Goal: Task Accomplishment & Management: Manage account settings

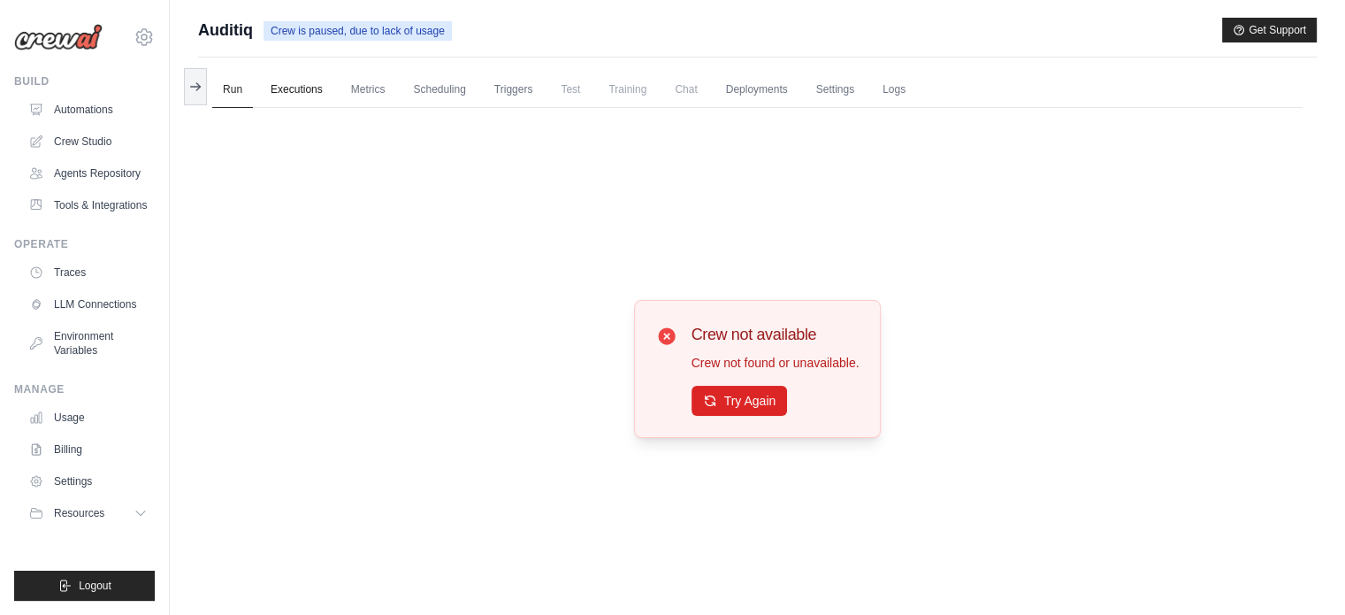
click at [282, 95] on link "Executions" at bounding box center [296, 90] width 73 height 37
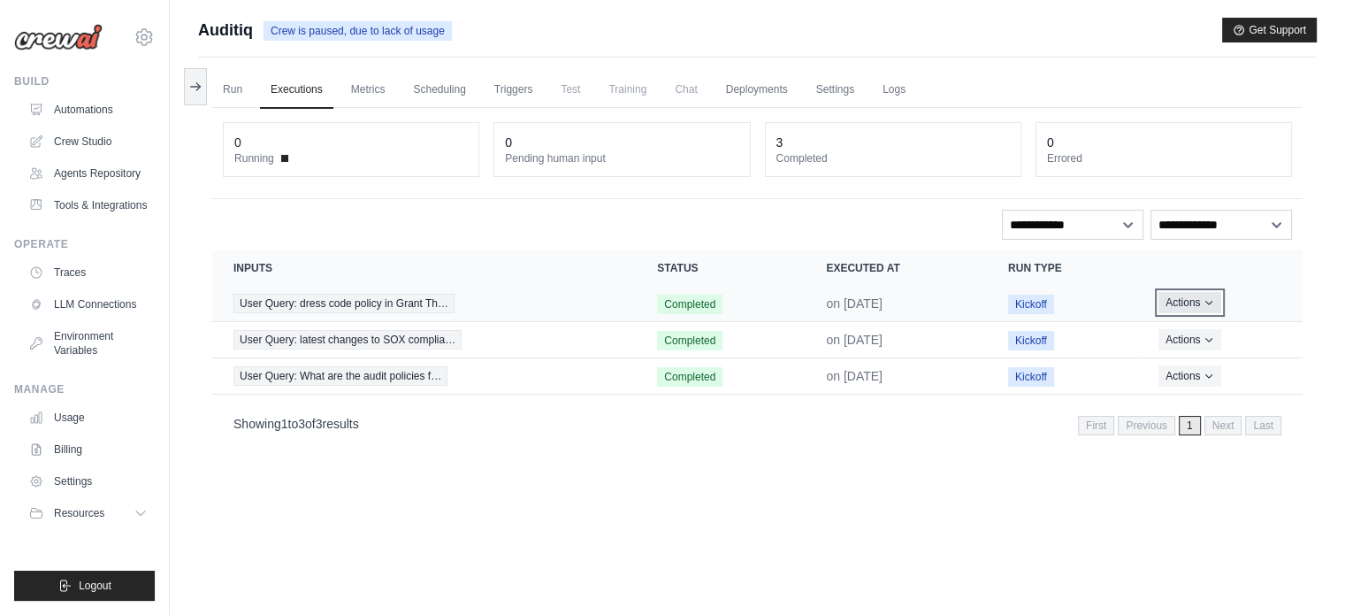
click at [1199, 303] on button "Actions" at bounding box center [1190, 302] width 63 height 21
click at [708, 307] on span "Completed" at bounding box center [689, 304] width 65 height 19
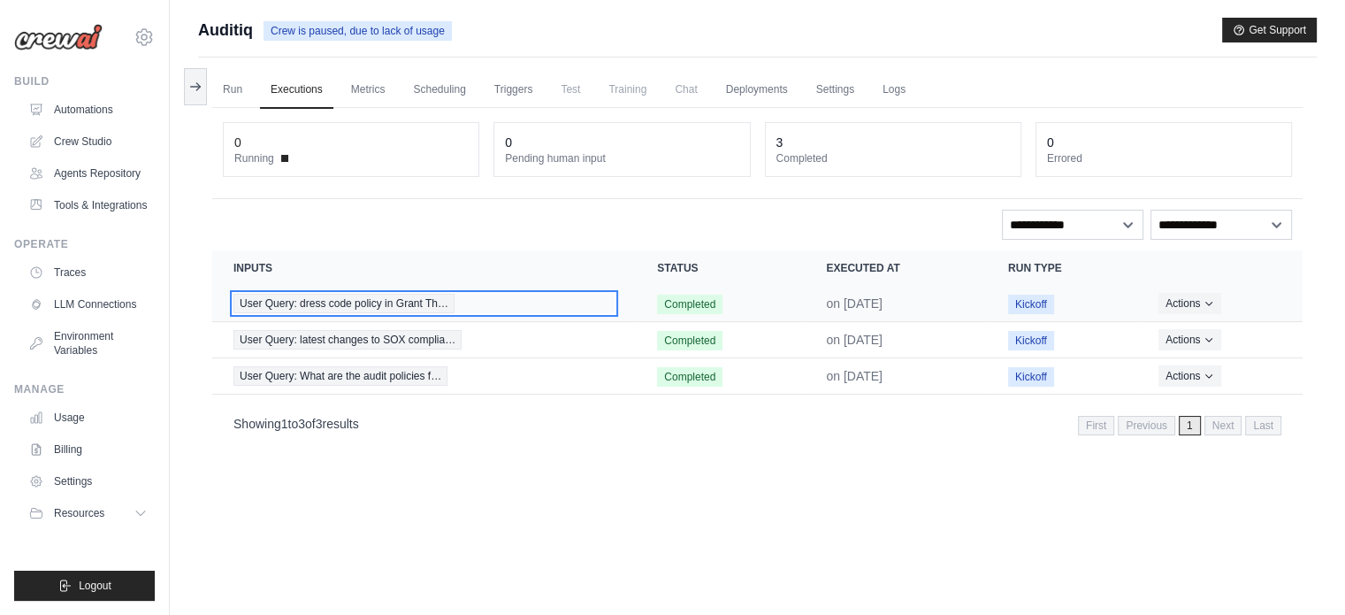
click at [387, 307] on span "User Query: dress code policy in Grant Th…" at bounding box center [343, 303] width 221 height 19
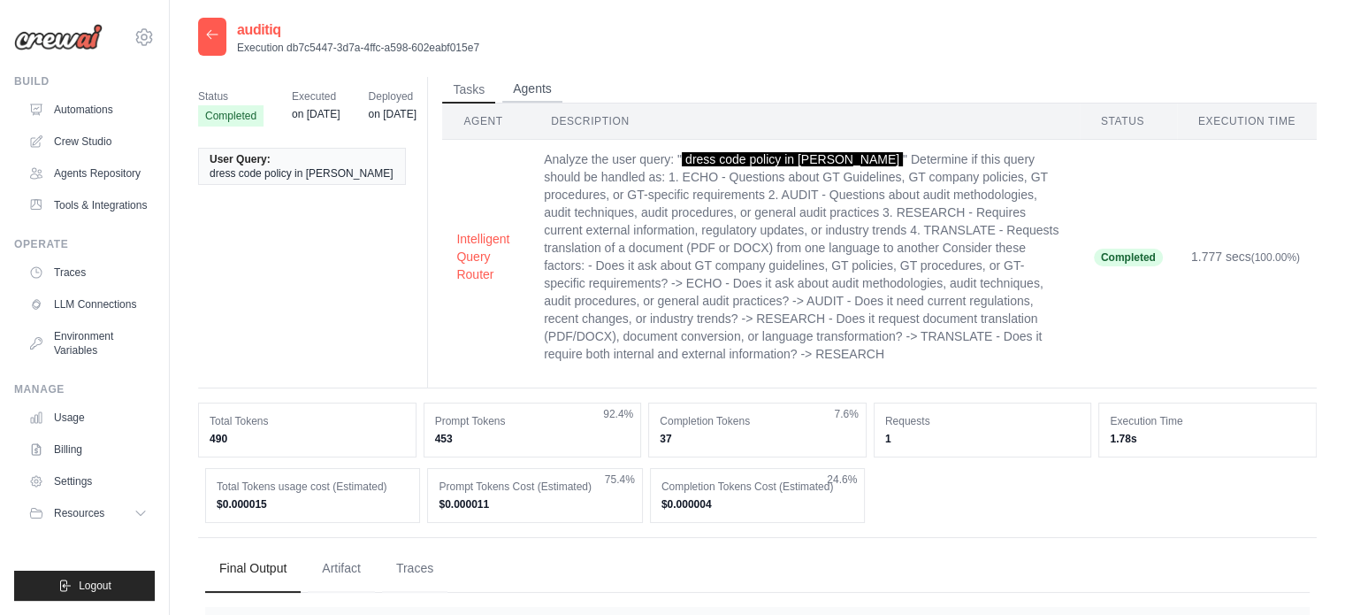
click at [532, 80] on button "Agents" at bounding box center [532, 89] width 60 height 27
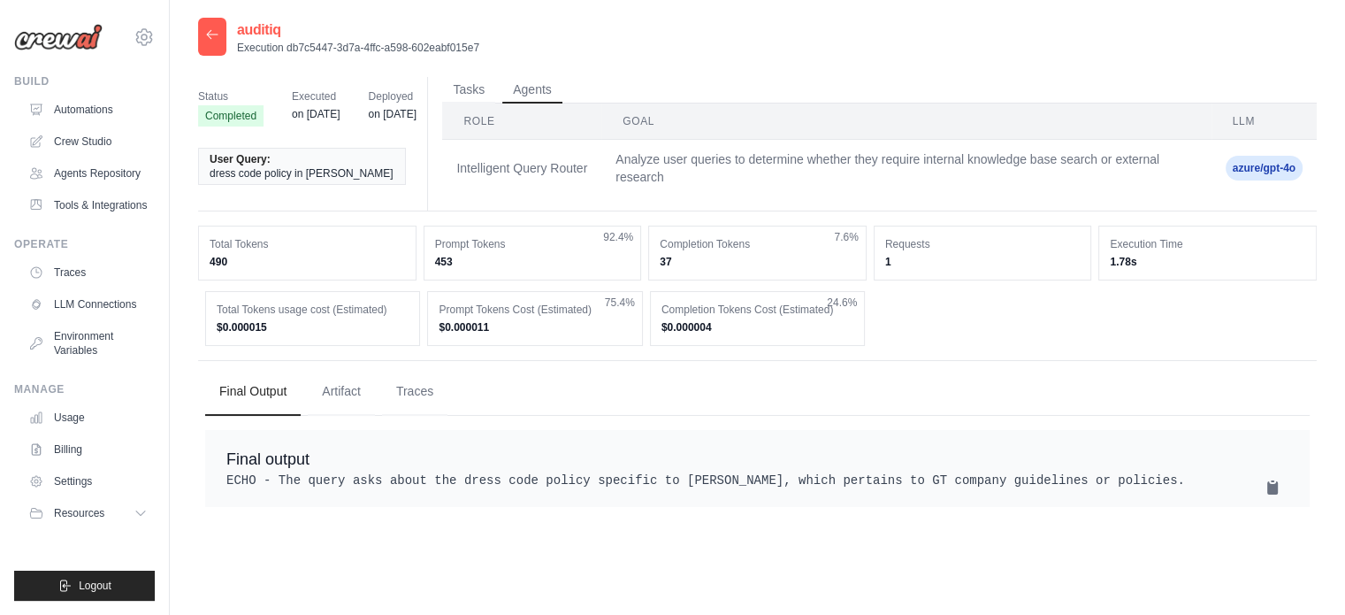
click at [301, 96] on span "Executed" at bounding box center [316, 97] width 48 height 18
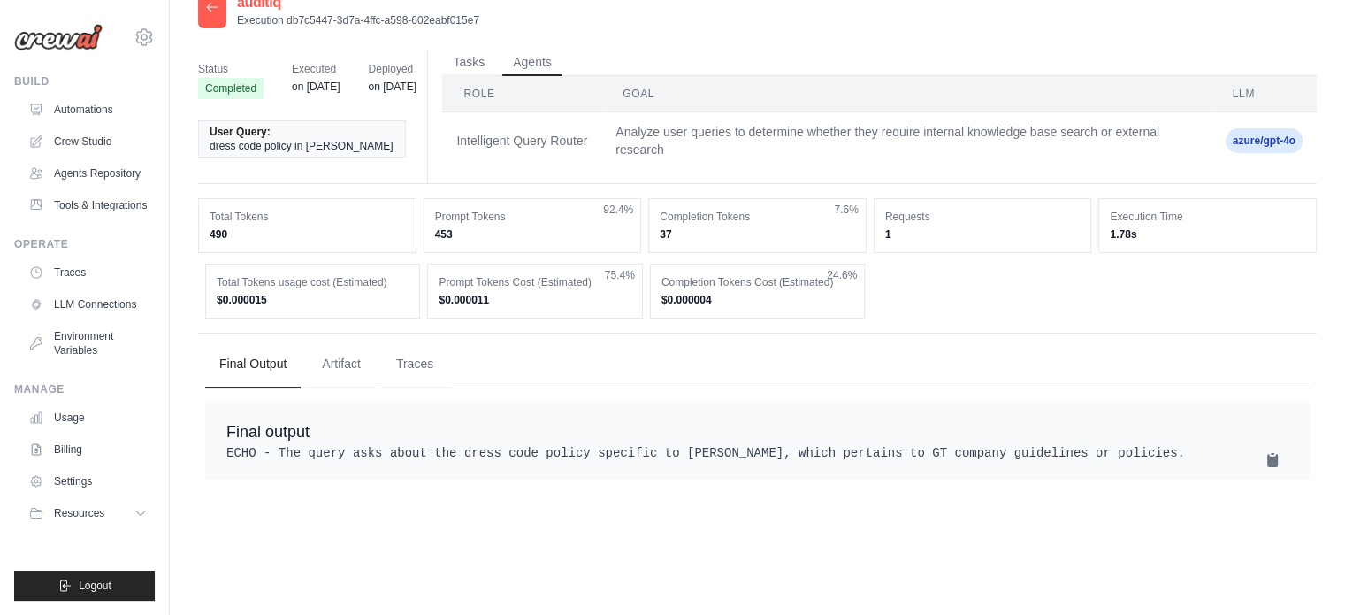
scroll to position [35, 0]
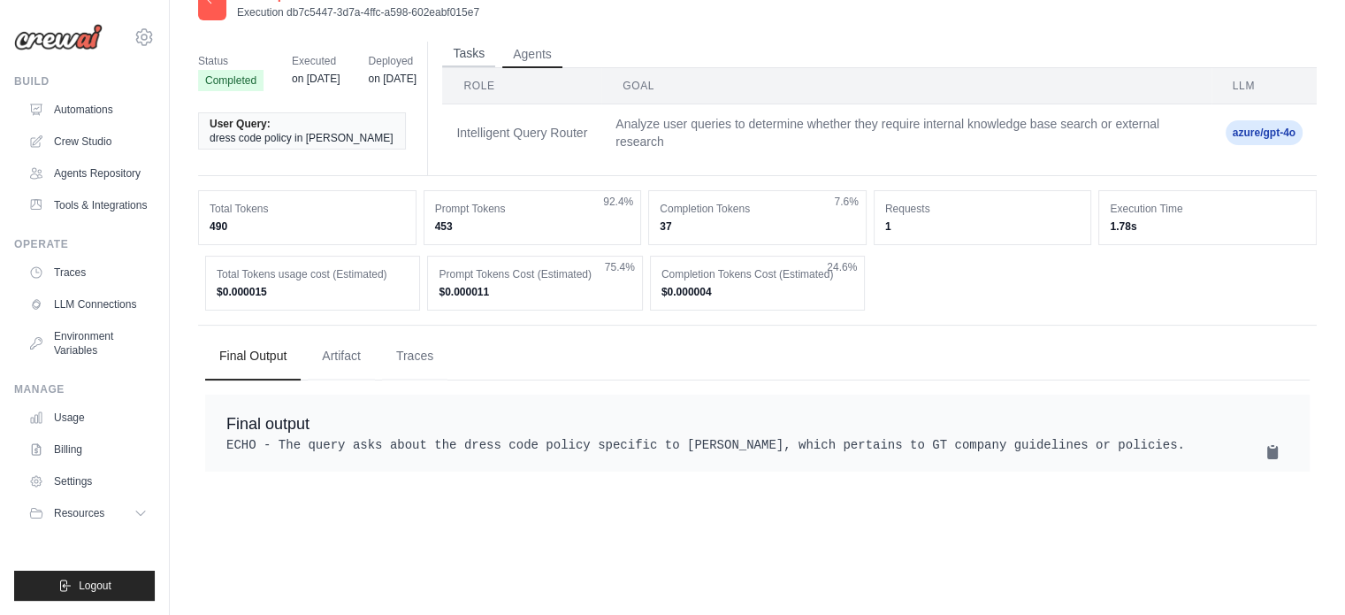
click at [471, 55] on button "Tasks" at bounding box center [468, 54] width 53 height 27
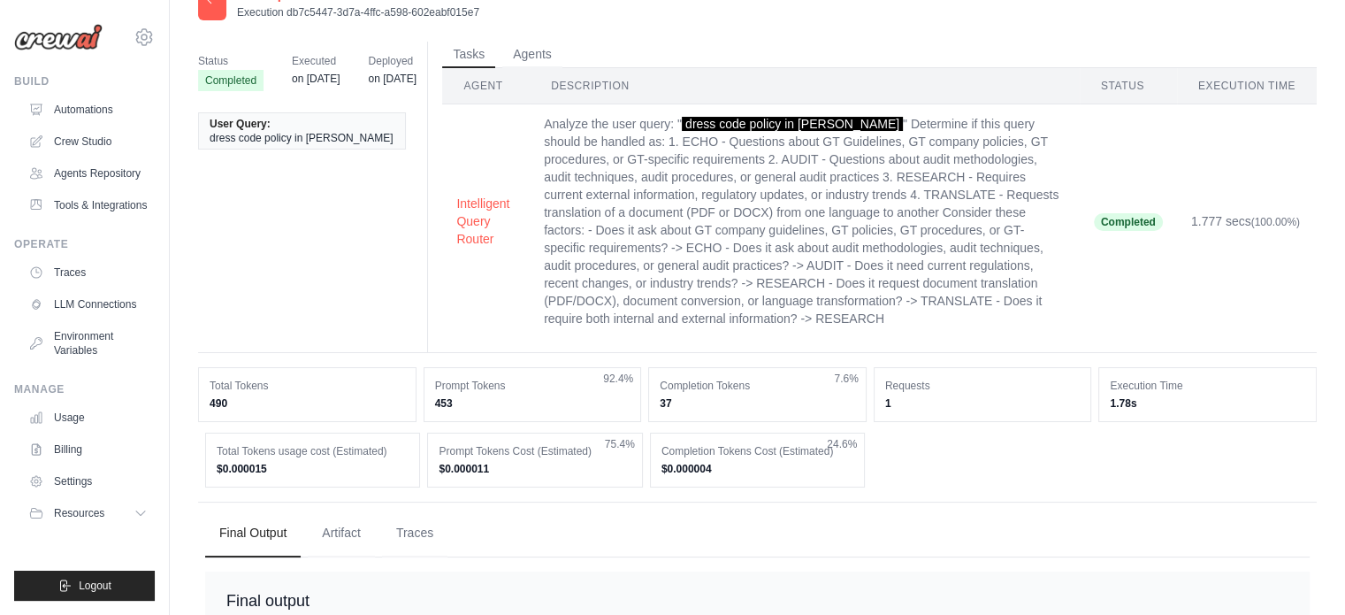
click at [207, 61] on span "Status" at bounding box center [230, 61] width 65 height 18
click at [112, 112] on link "Automations" at bounding box center [90, 110] width 134 height 28
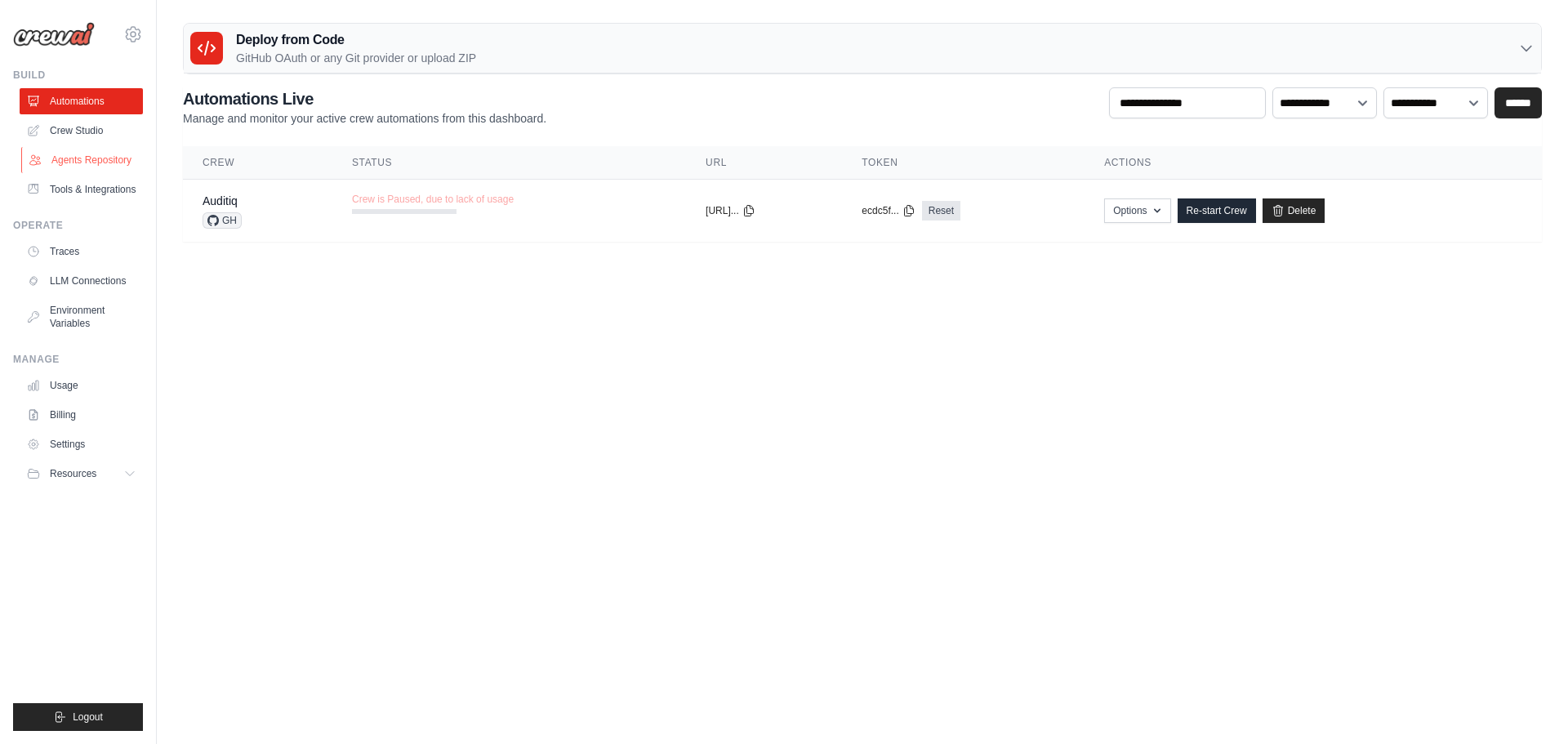
click at [64, 162] on link "Agents Repository" at bounding box center [83, 160] width 124 height 26
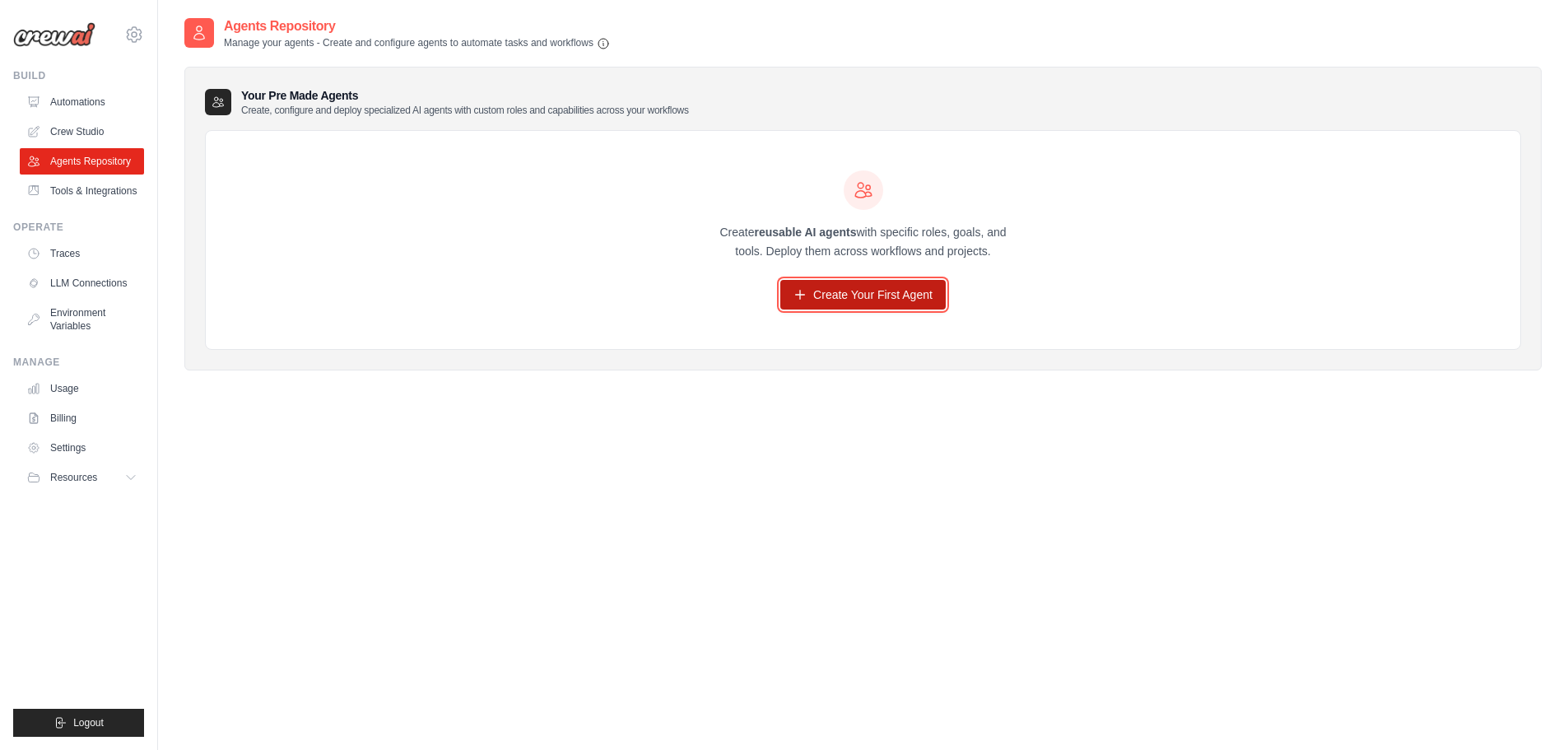
click at [853, 307] on link "Create Your First Agent" at bounding box center [863, 295] width 166 height 30
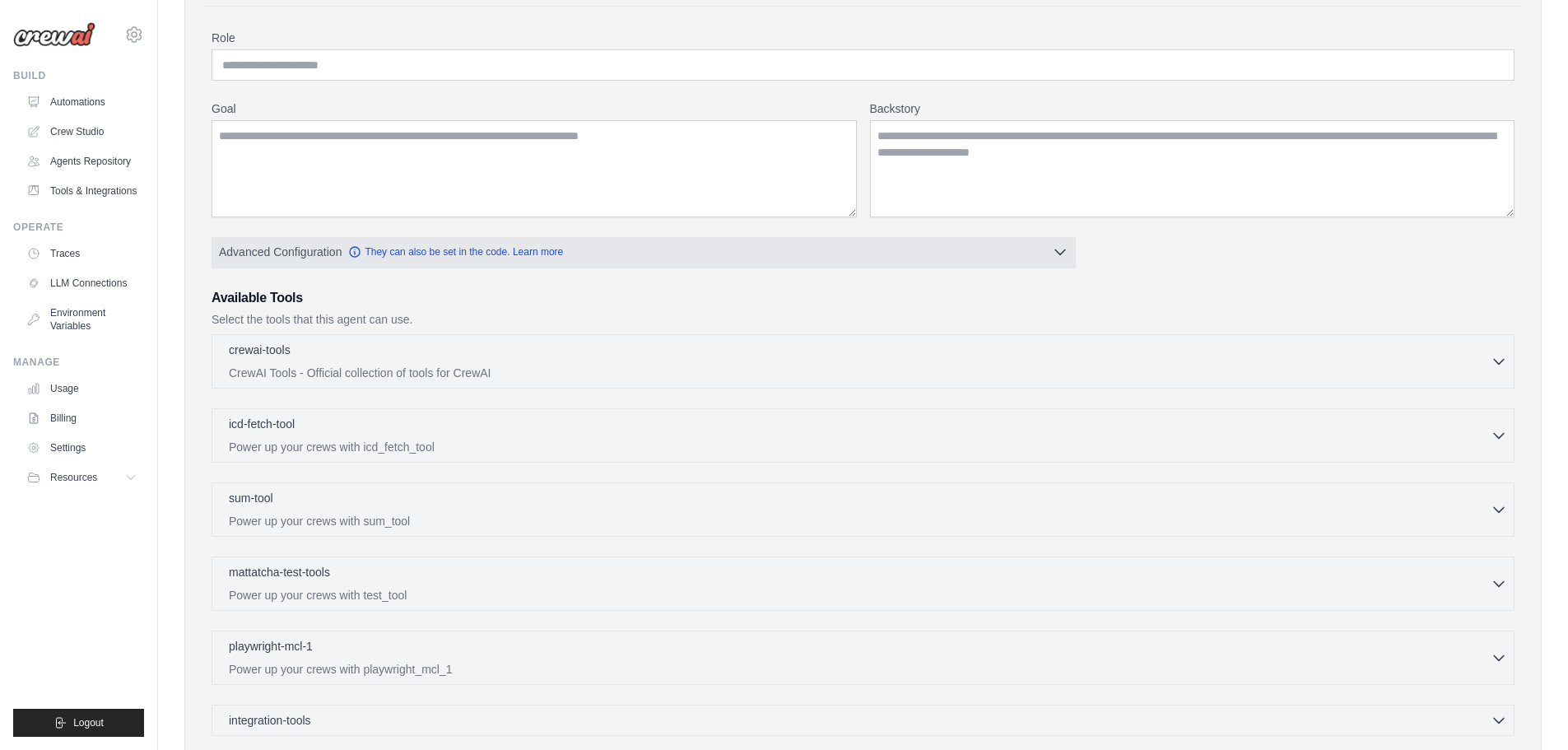
scroll to position [329, 0]
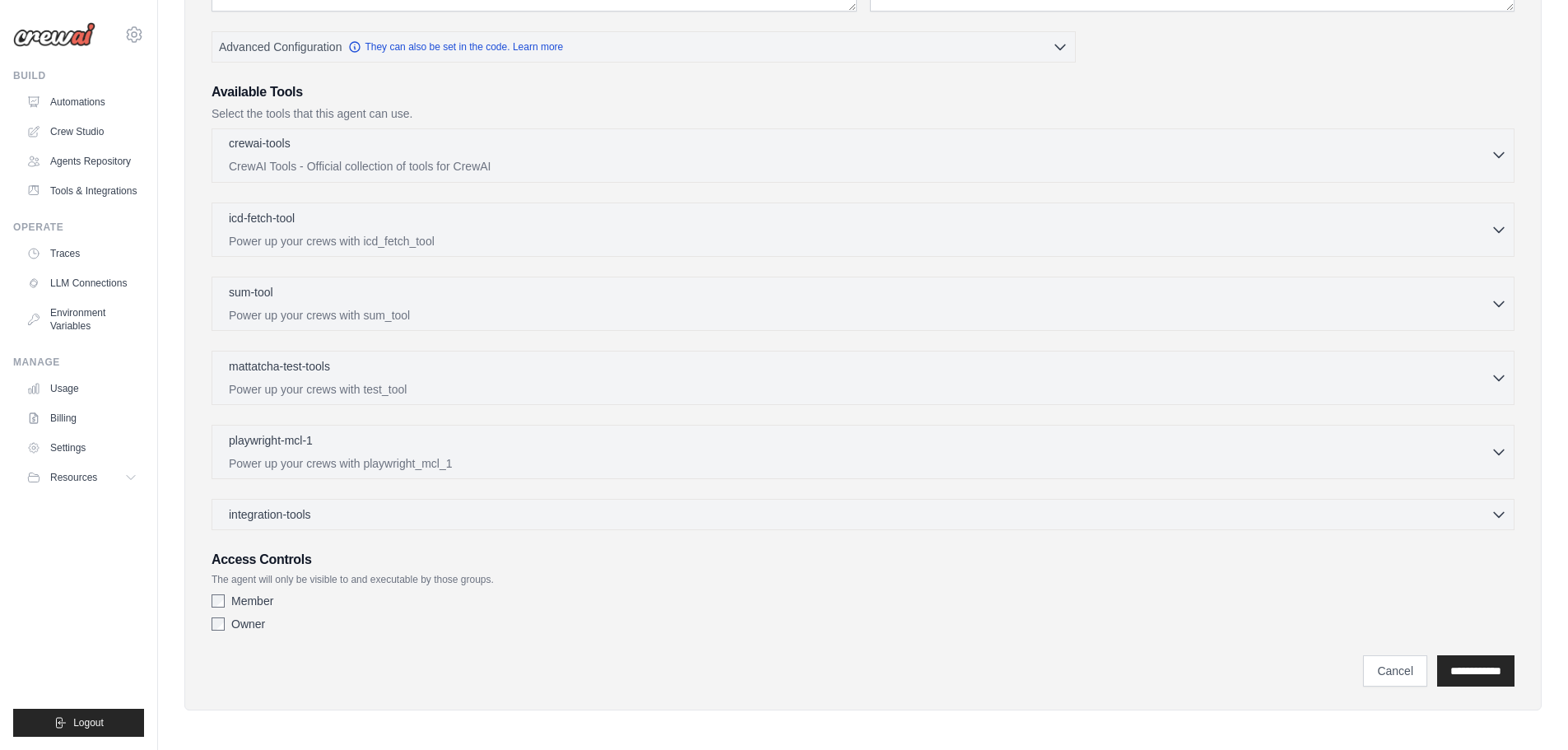
click at [476, 165] on p "CrewAI Tools - Official collection of tools for CrewAI" at bounding box center [860, 167] width 1262 height 17
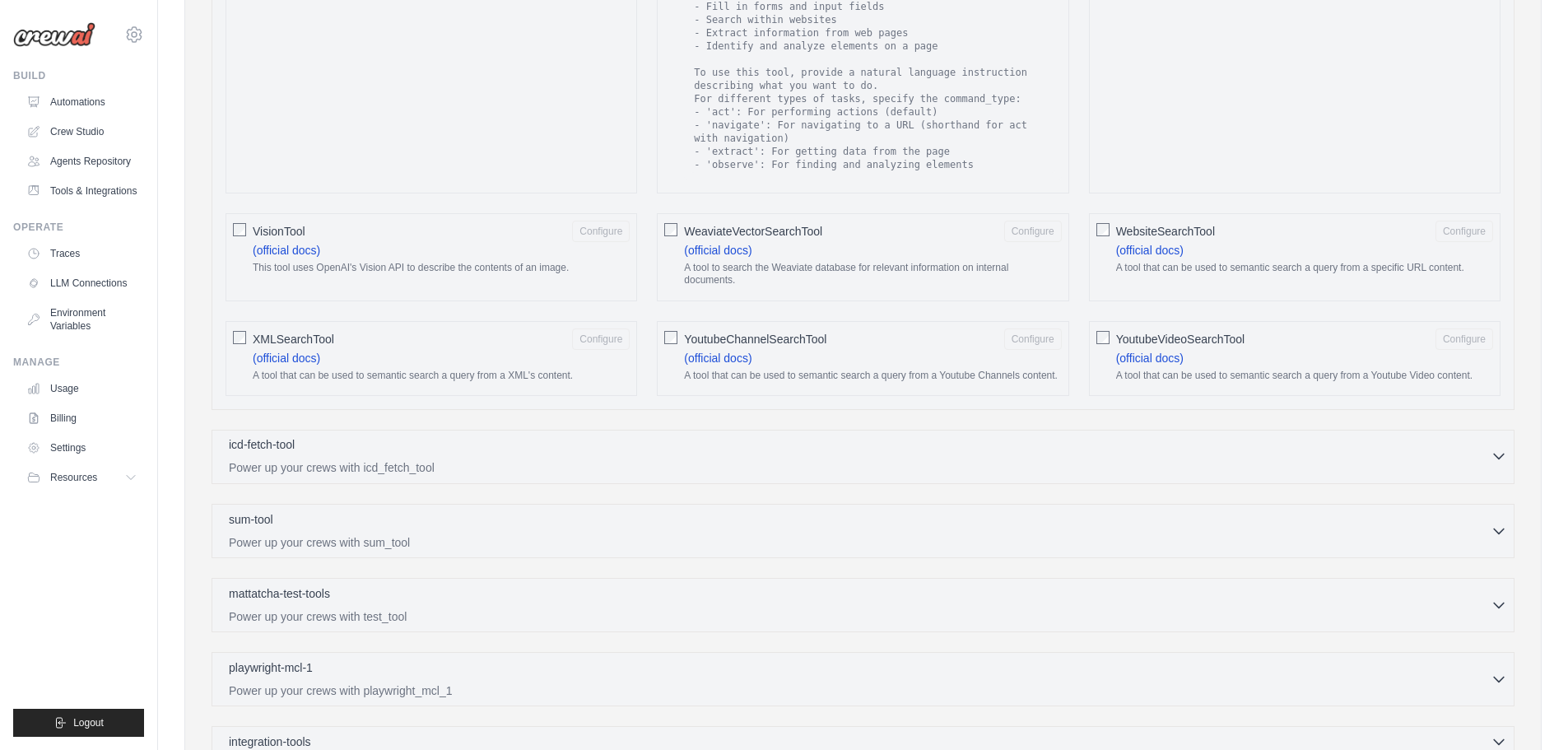
scroll to position [2469, 0]
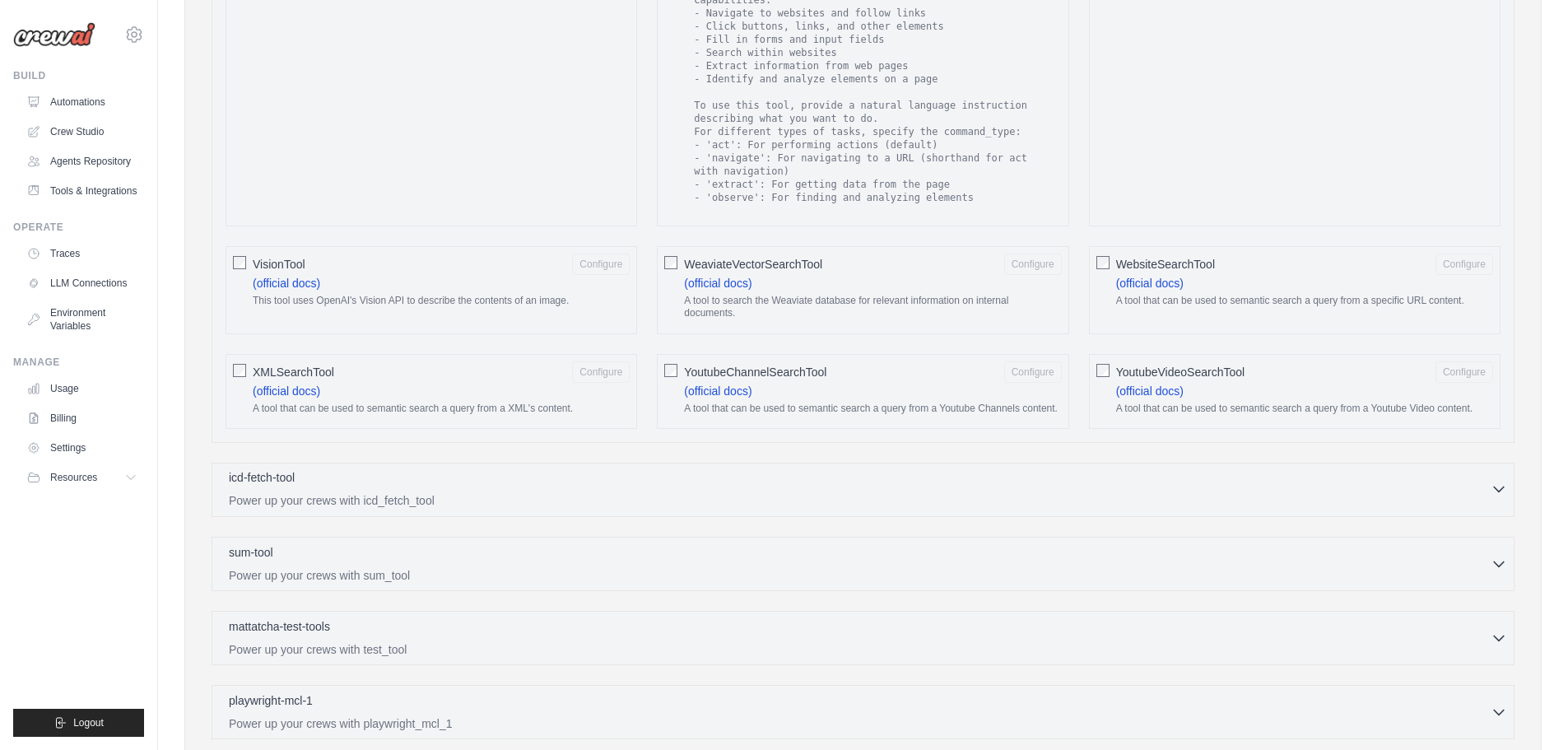
click at [962, 469] on div "icd-fetch-tool 0 selected" at bounding box center [860, 478] width 1262 height 20
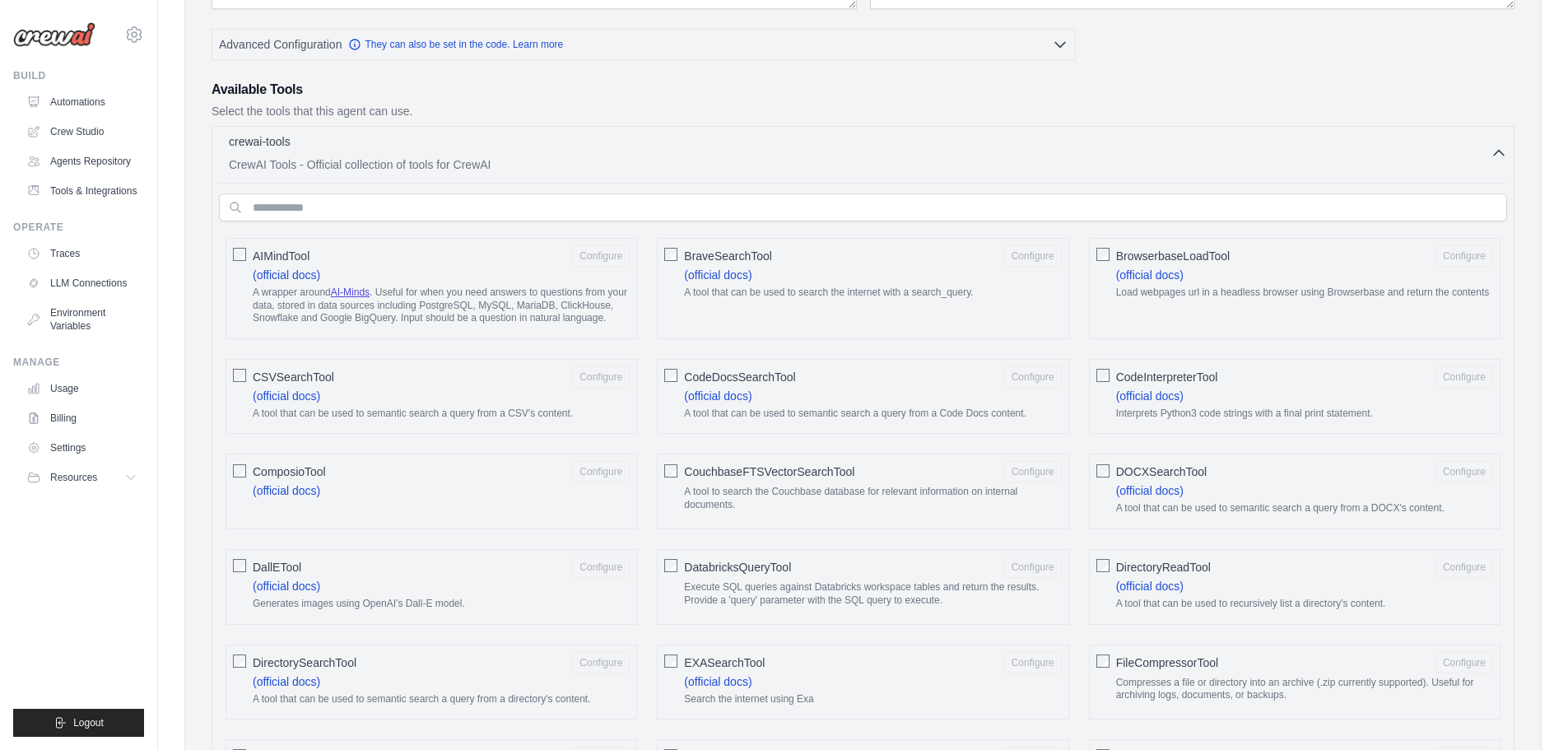
scroll to position [329, 0]
click at [426, 198] on input "text" at bounding box center [863, 210] width 1288 height 28
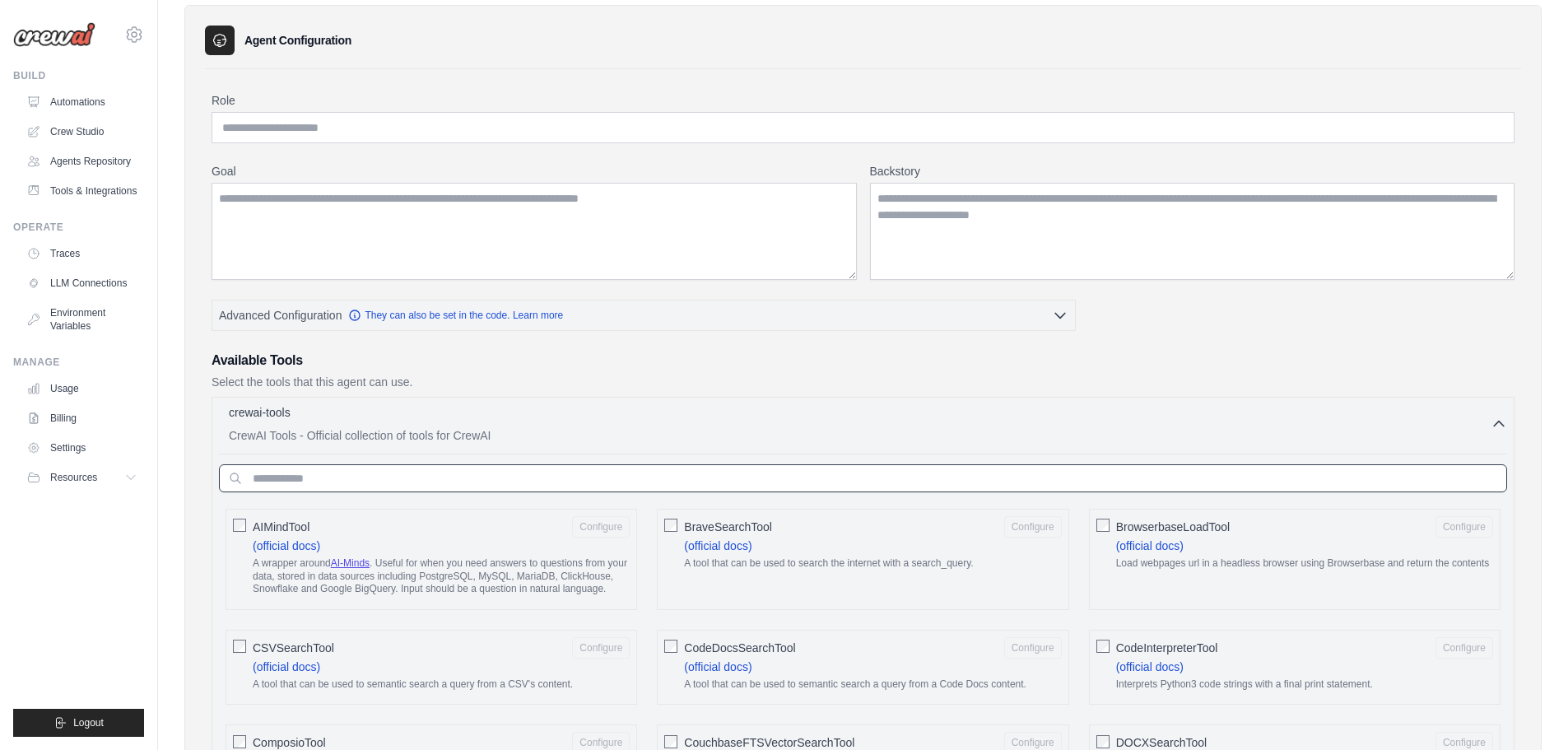
scroll to position [0, 0]
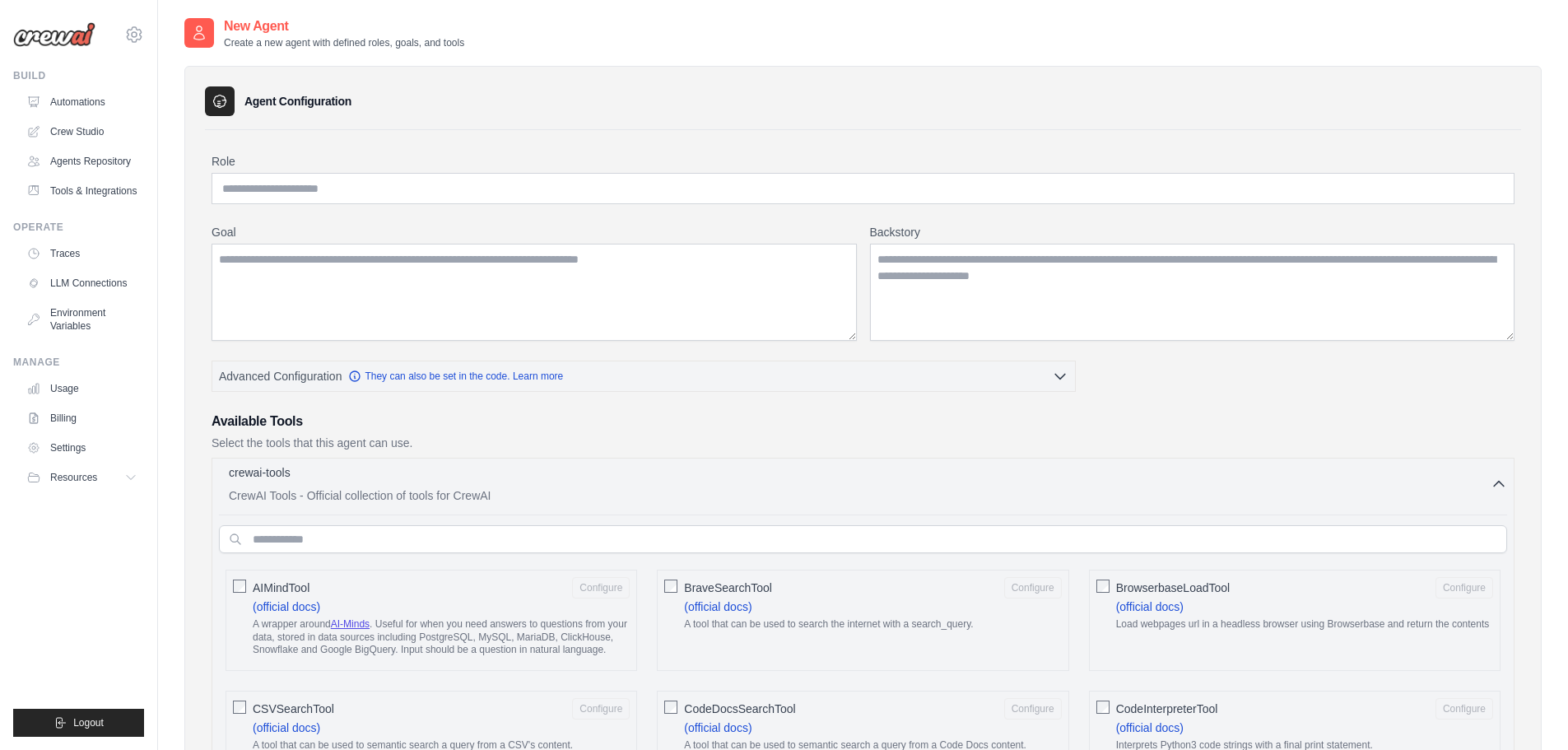
click at [310, 479] on div "crewai-tools 0 selected" at bounding box center [860, 474] width 1262 height 20
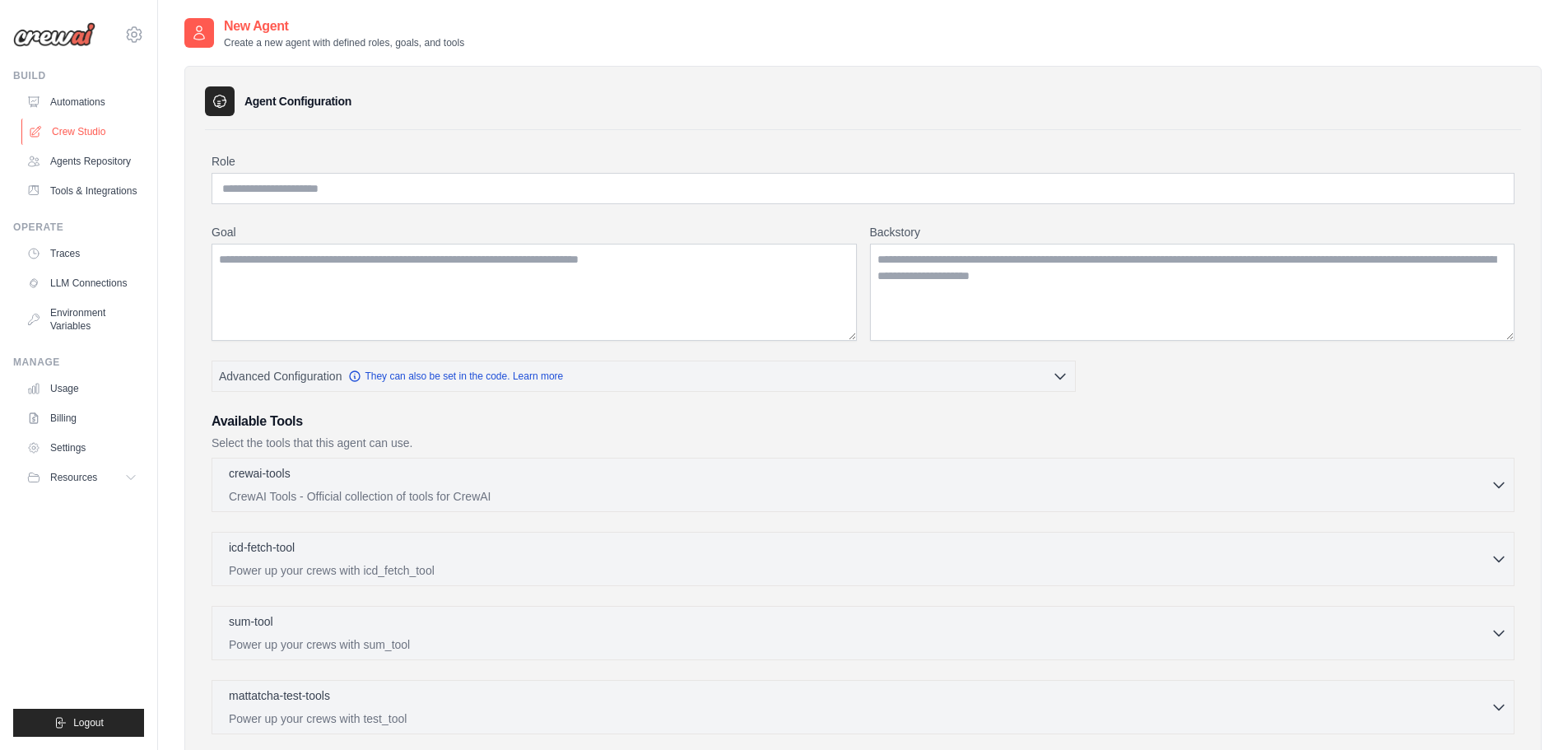
click at [80, 132] on link "Crew Studio" at bounding box center [84, 131] width 125 height 26
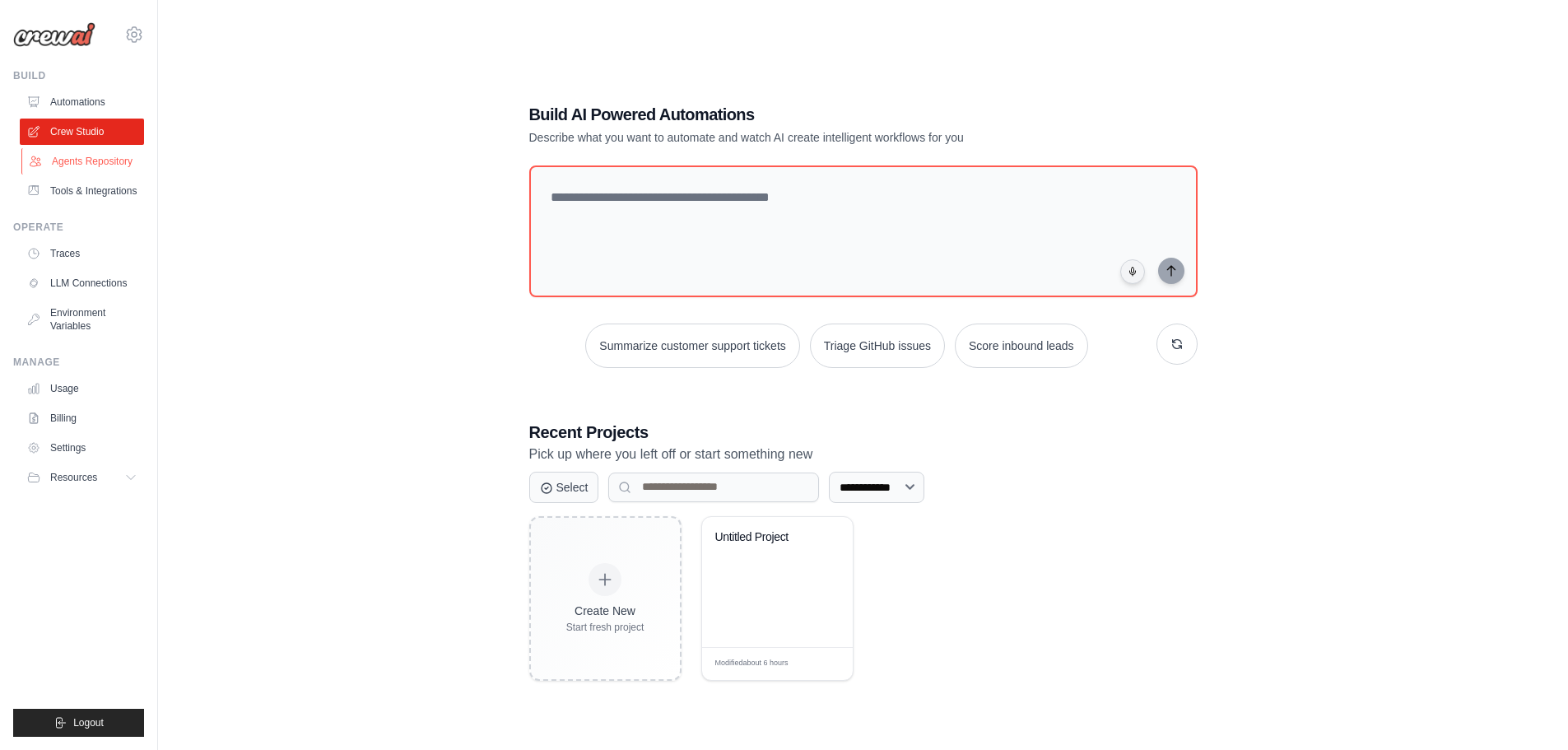
click at [83, 166] on link "Agents Repository" at bounding box center [84, 161] width 125 height 26
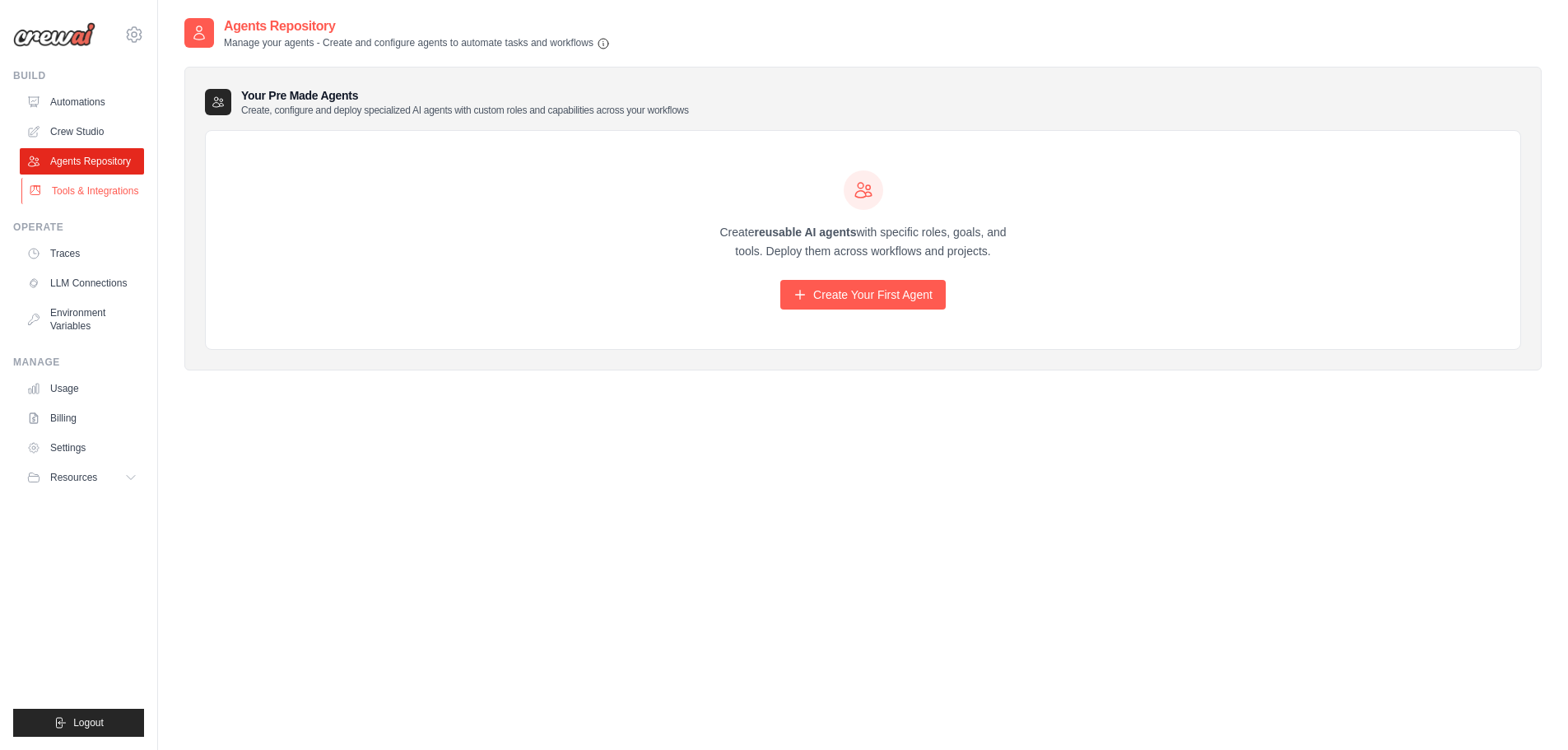
click at [93, 184] on link "Tools & Integrations" at bounding box center [84, 191] width 125 height 26
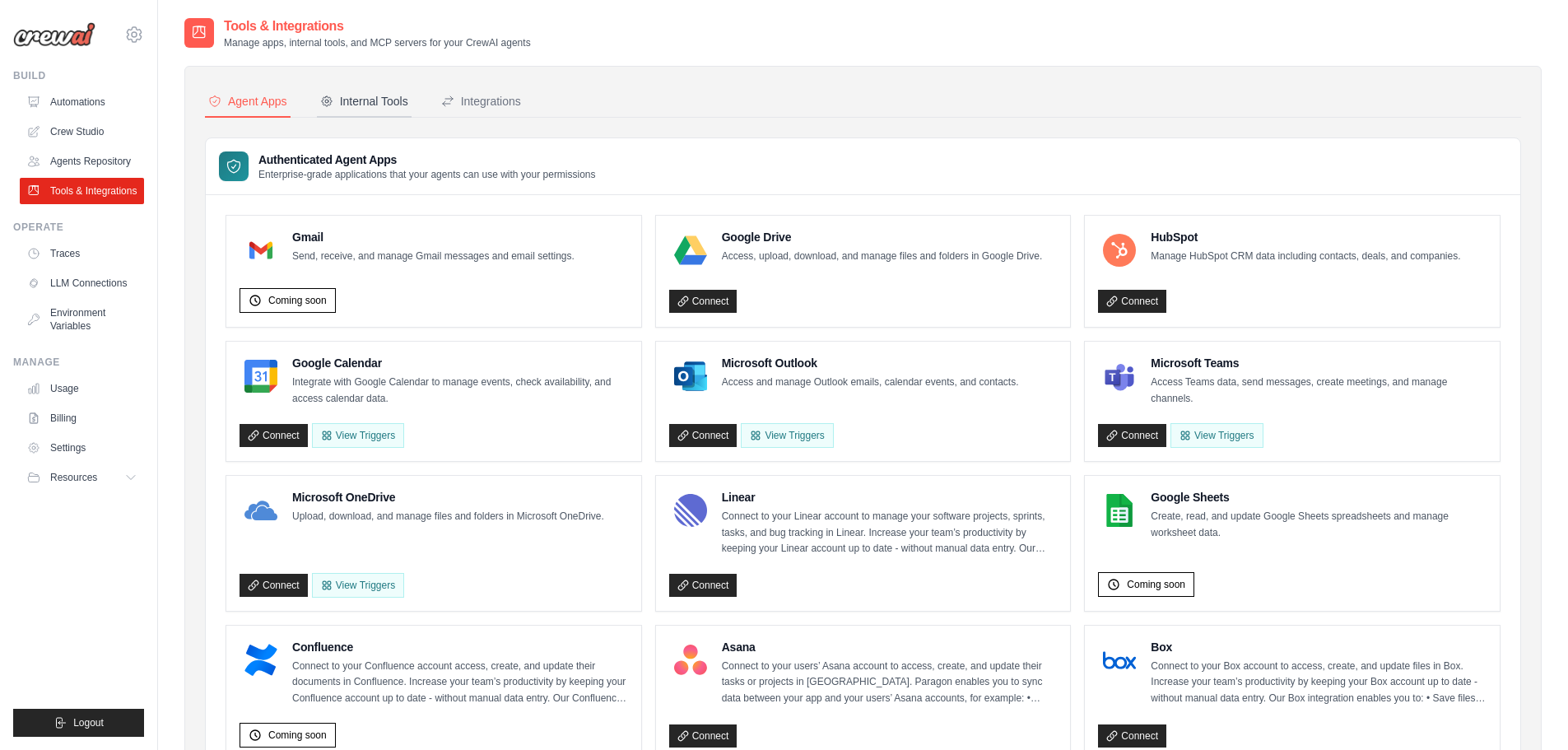
click at [358, 99] on div "Internal Tools" at bounding box center [364, 101] width 88 height 17
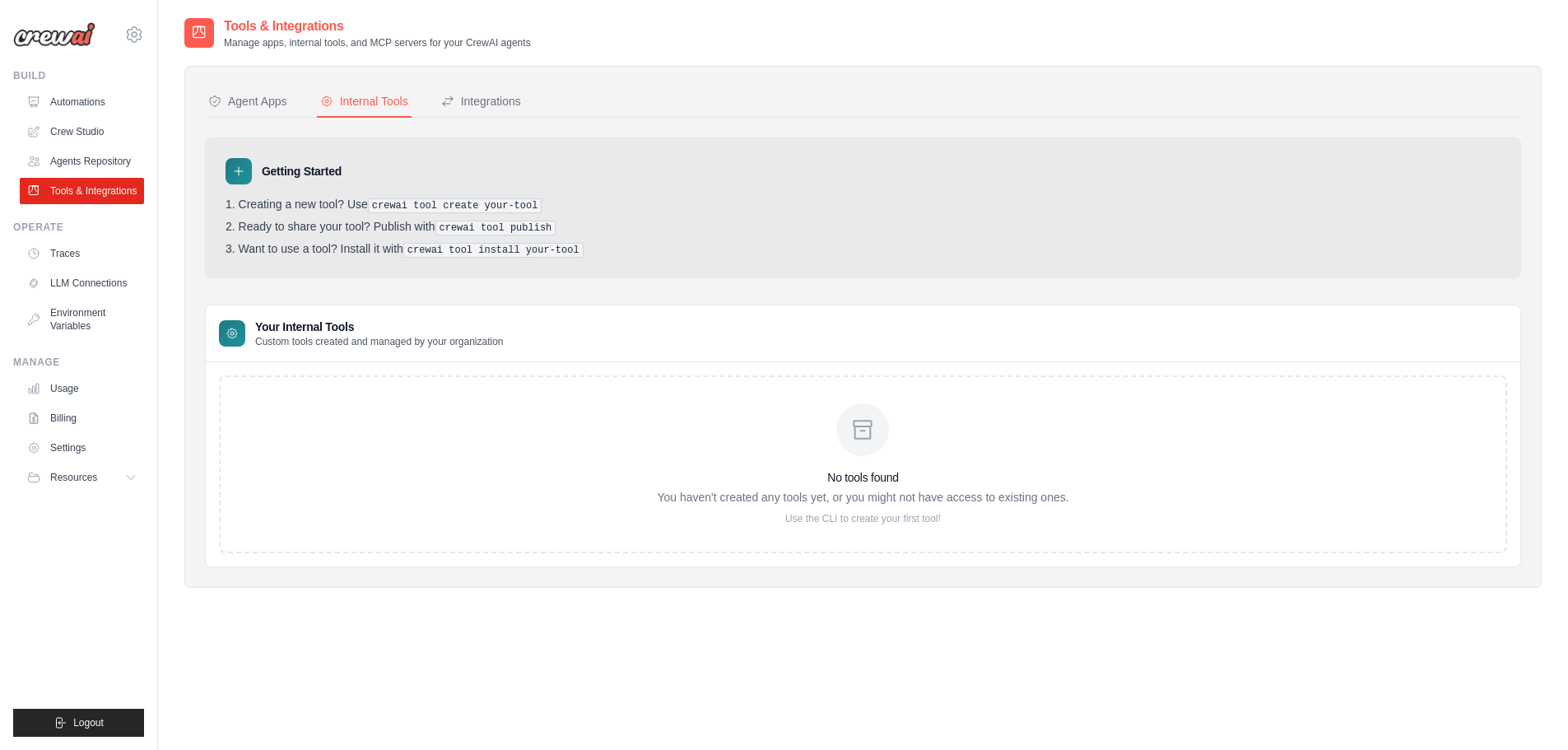
click at [544, 460] on div "No tools found You haven't created any tools yet, or you might not have access …" at bounding box center [863, 463] width 1288 height 178
click at [849, 475] on h3 "No tools found" at bounding box center [863, 477] width 411 height 17
click at [848, 475] on h3 "No tools found" at bounding box center [863, 477] width 411 height 17
click at [848, 475] on h3 "No tools found" at bounding box center [863, 477] width 411 height 17
click at [849, 475] on h3 "No tools found" at bounding box center [863, 477] width 411 height 17
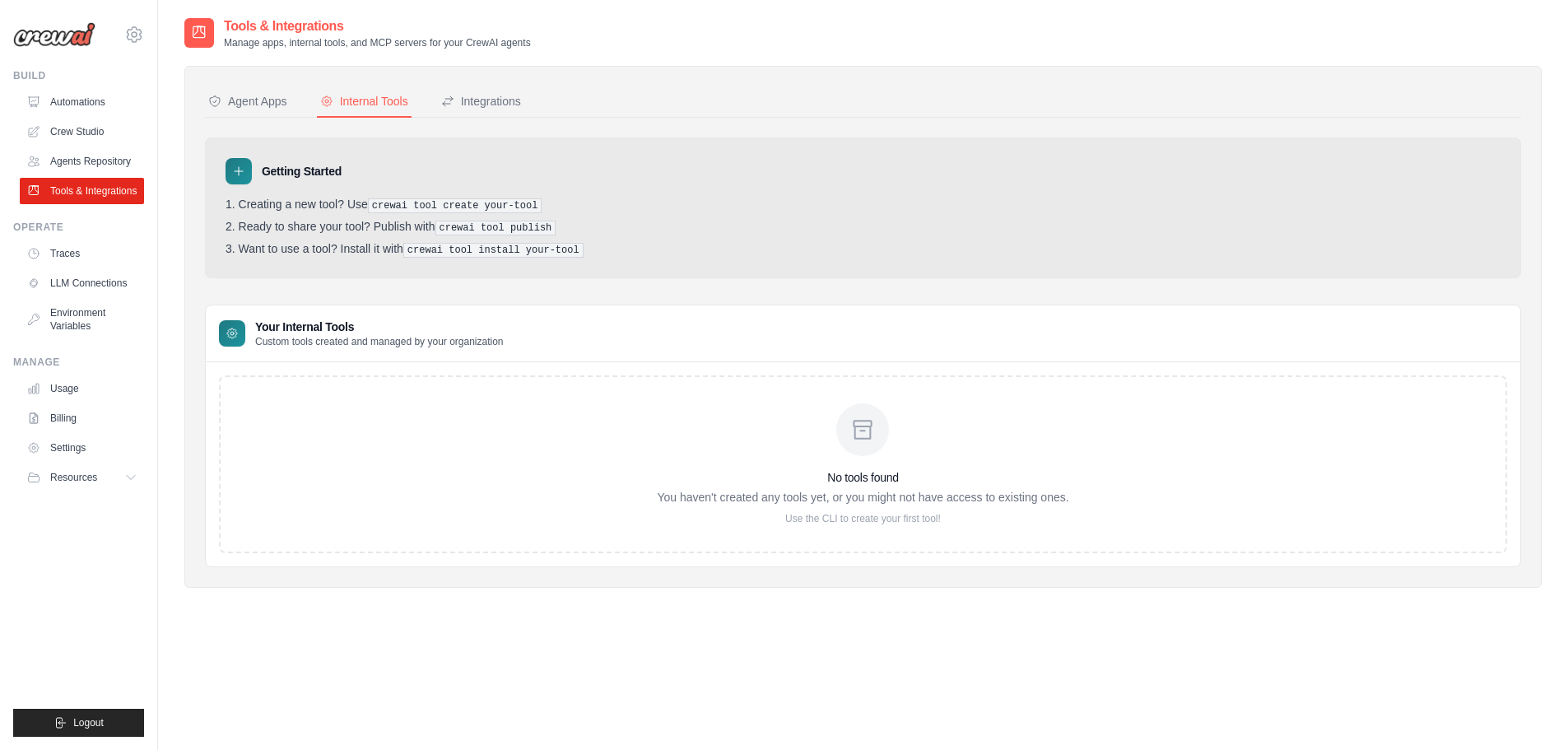
click at [670, 276] on div "Getting Started Creating a new tool? Use crewai tool create your-tool Ready to …" at bounding box center [863, 353] width 1316 height 430
click at [469, 103] on div "Integrations" at bounding box center [481, 101] width 80 height 17
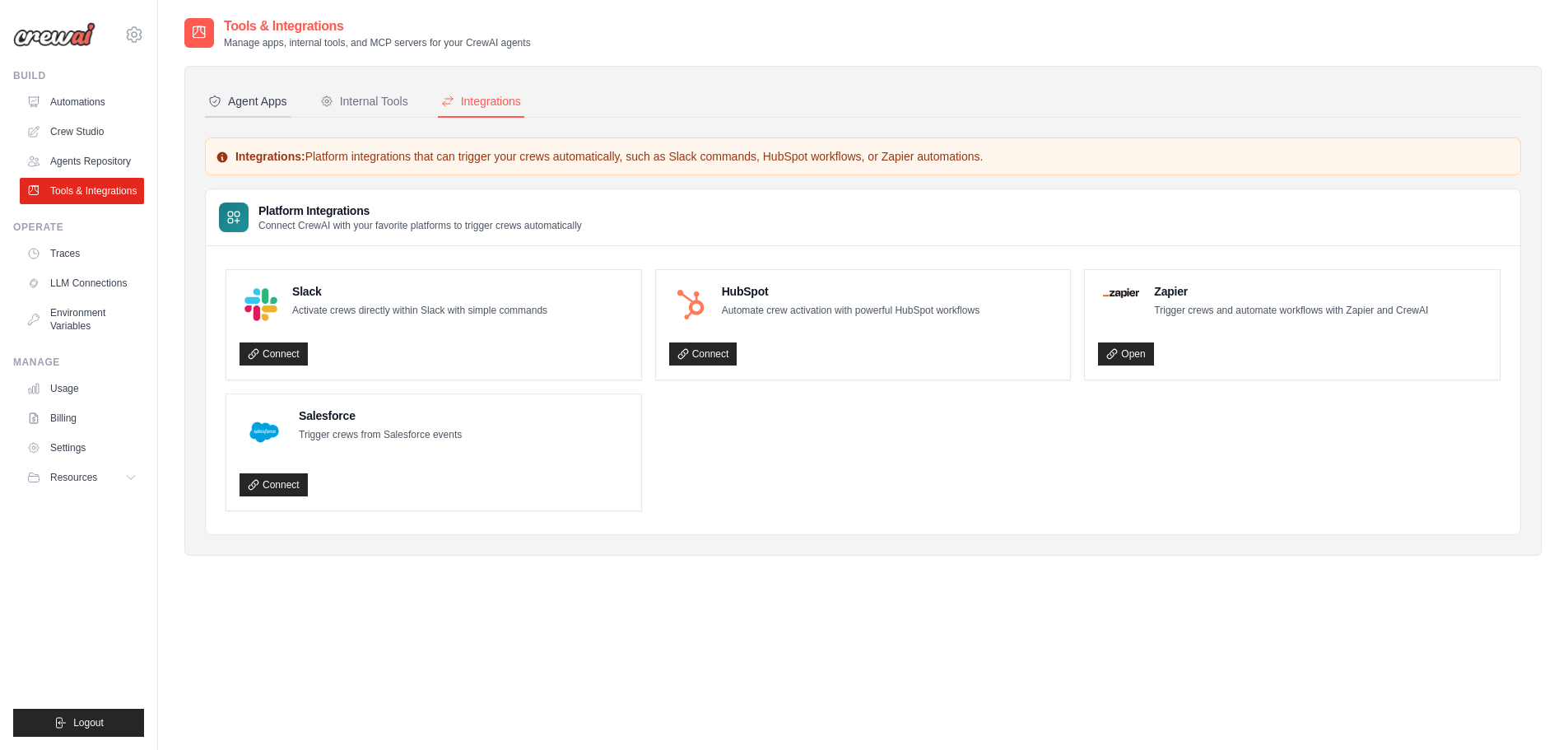
click at [259, 103] on div "Agent Apps" at bounding box center [248, 101] width 79 height 17
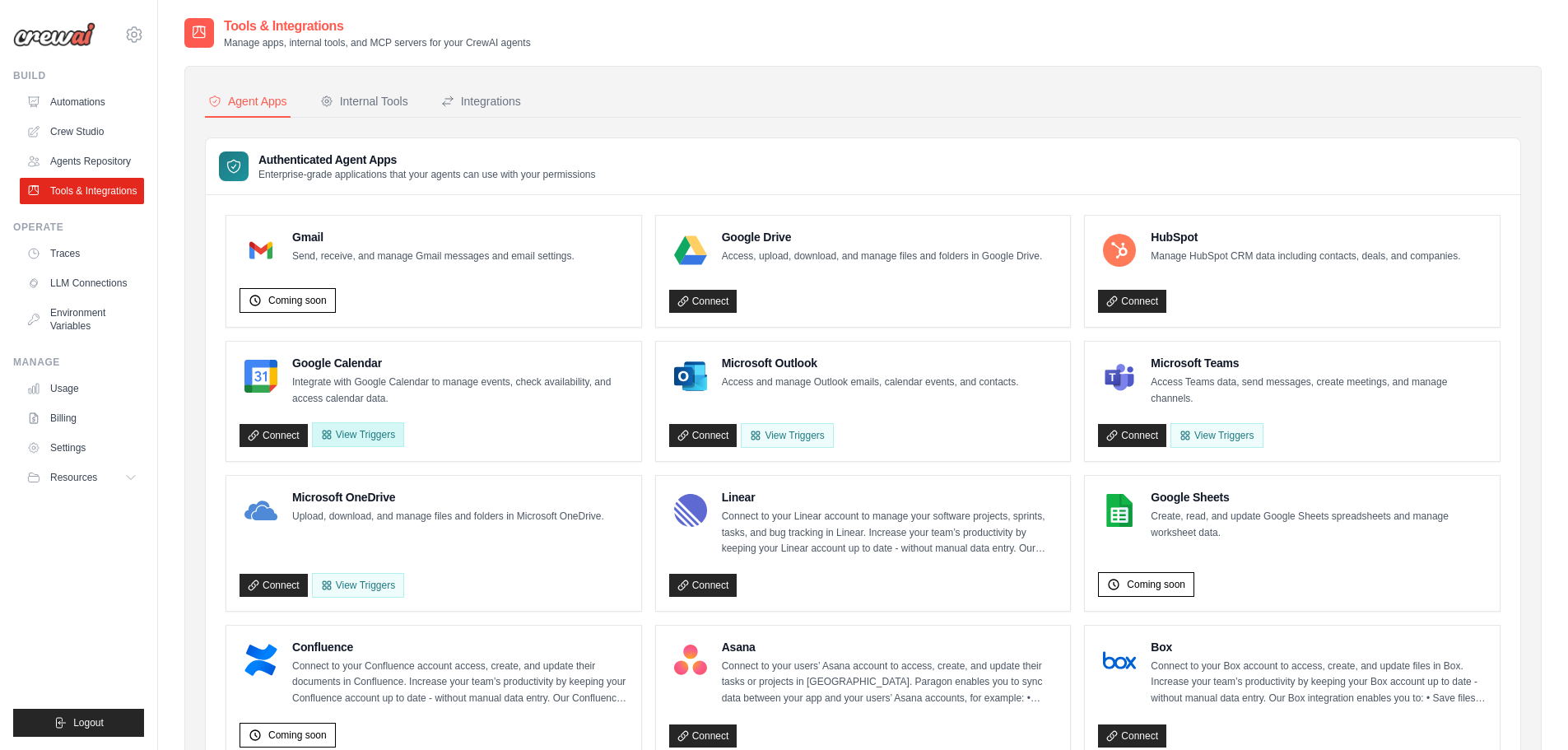
click at [382, 436] on button "View Triggers" at bounding box center [357, 435] width 92 height 25
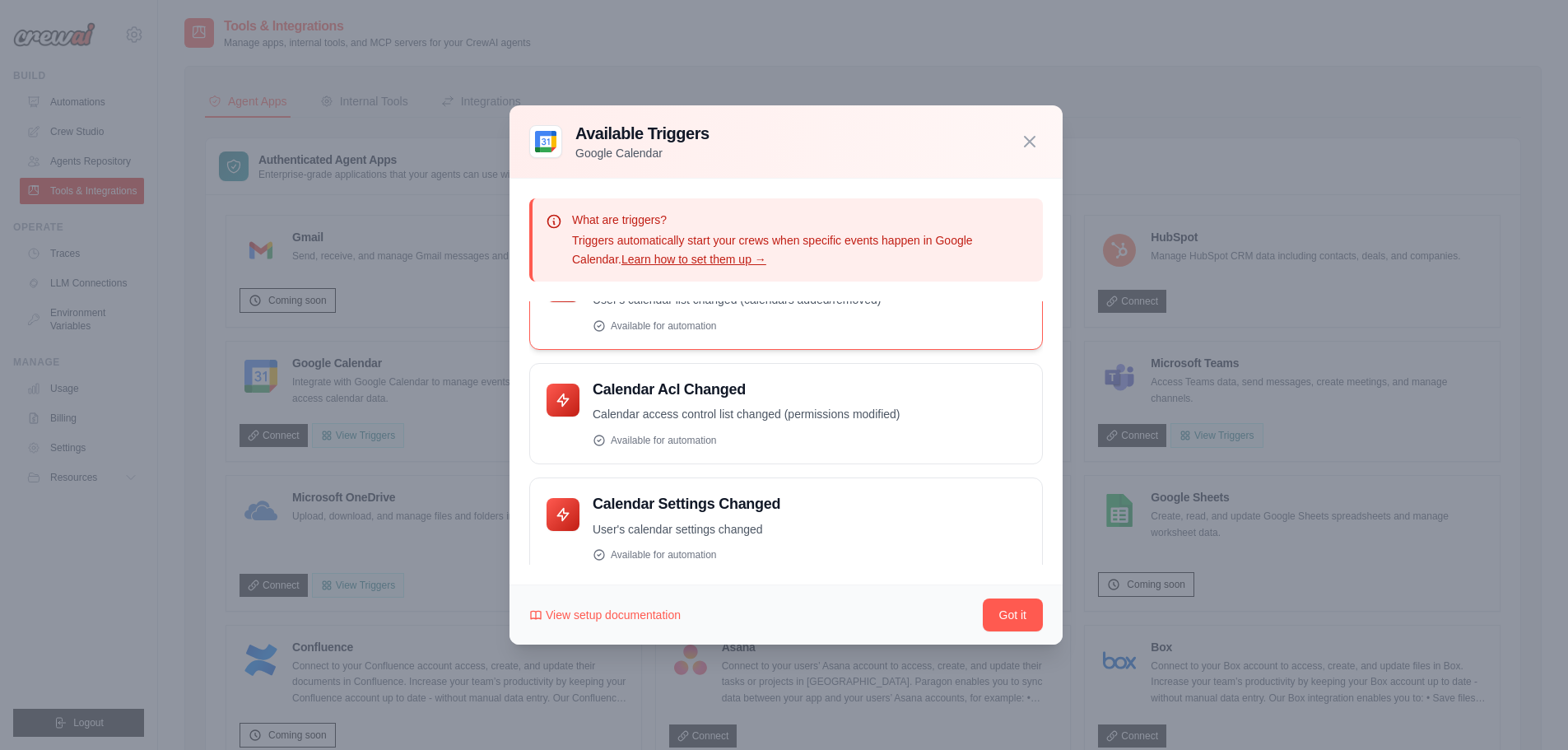
scroll to position [181, 0]
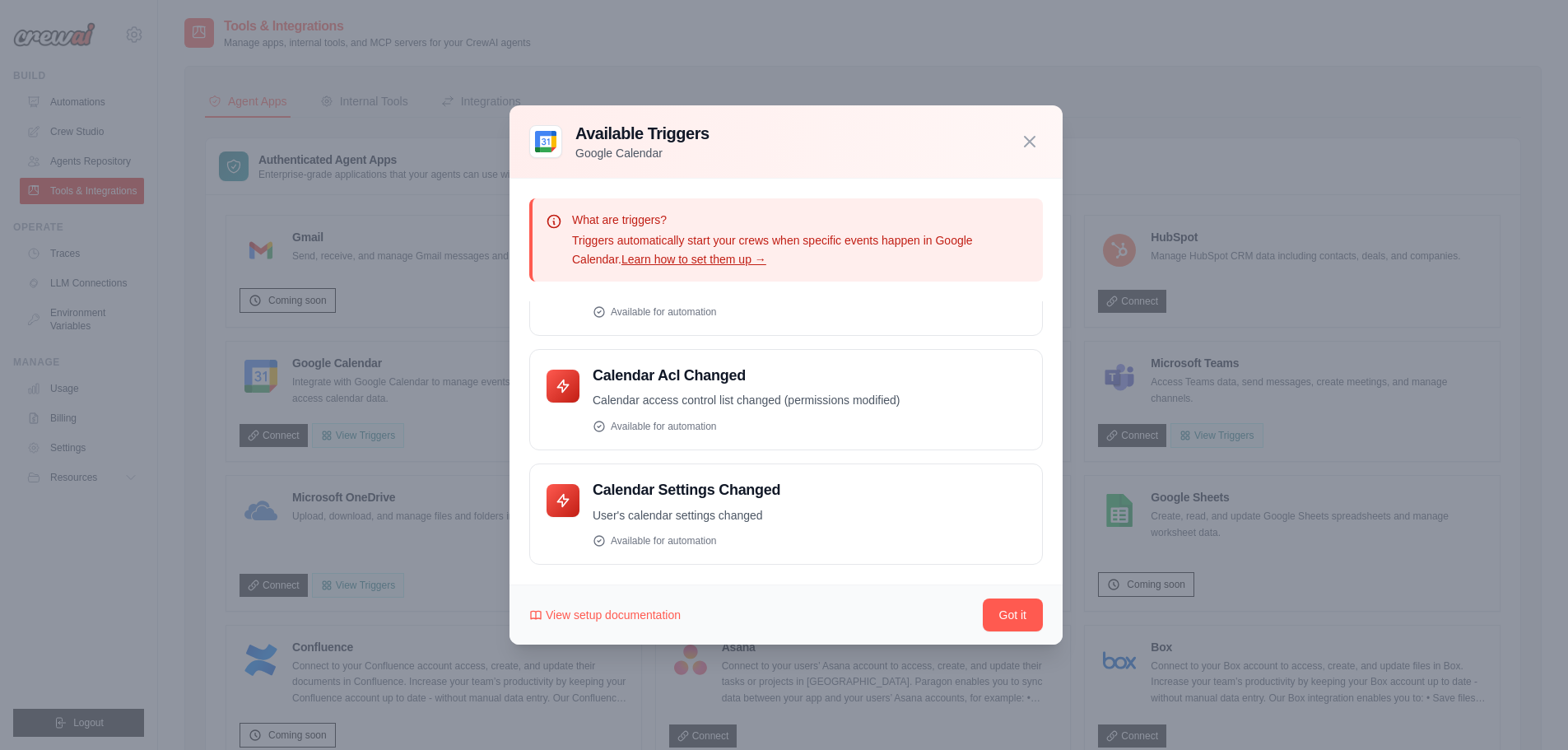
click at [355, 444] on div at bounding box center [784, 375] width 1568 height 750
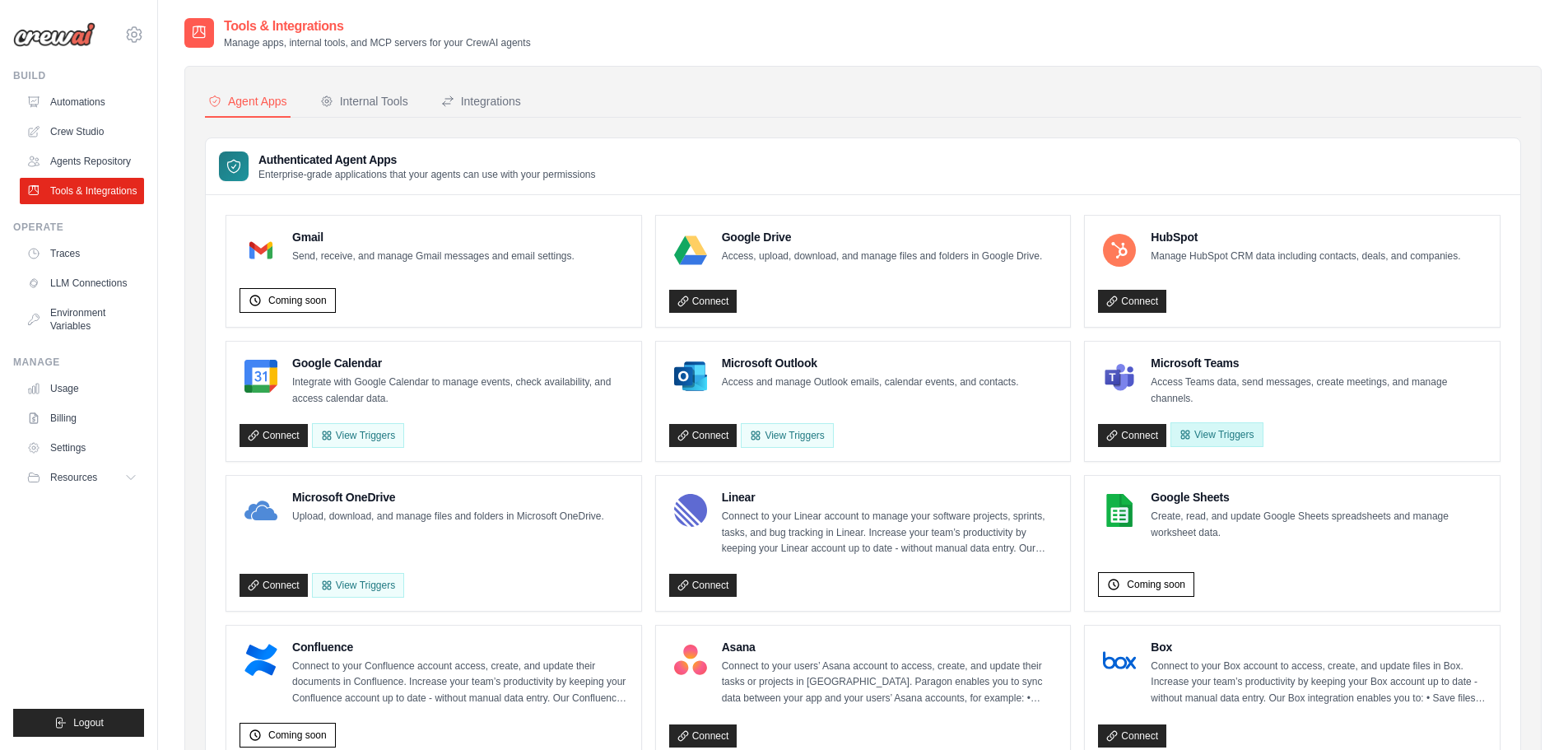
click at [1235, 437] on button "View Triggers" at bounding box center [1216, 435] width 92 height 25
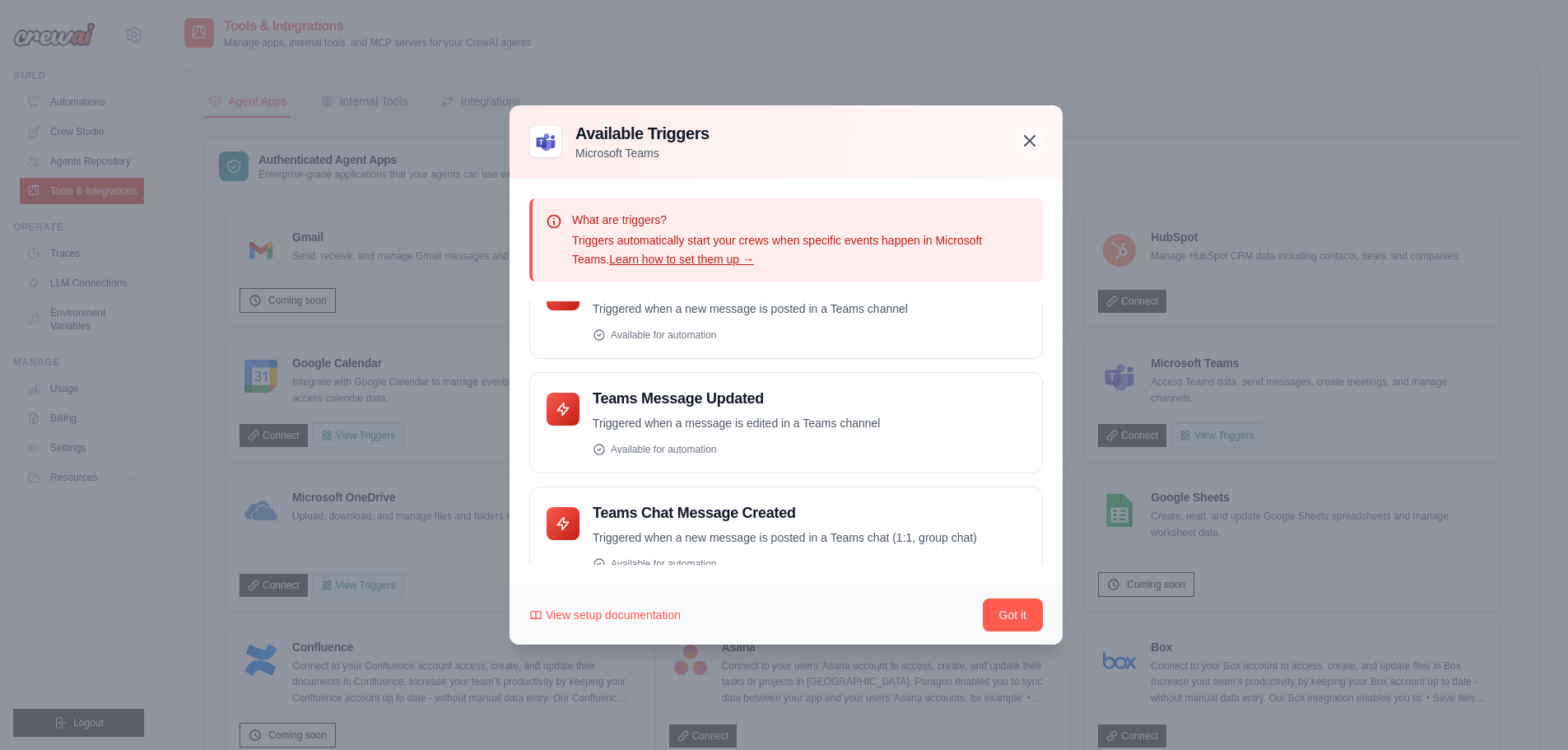
scroll to position [68, 0]
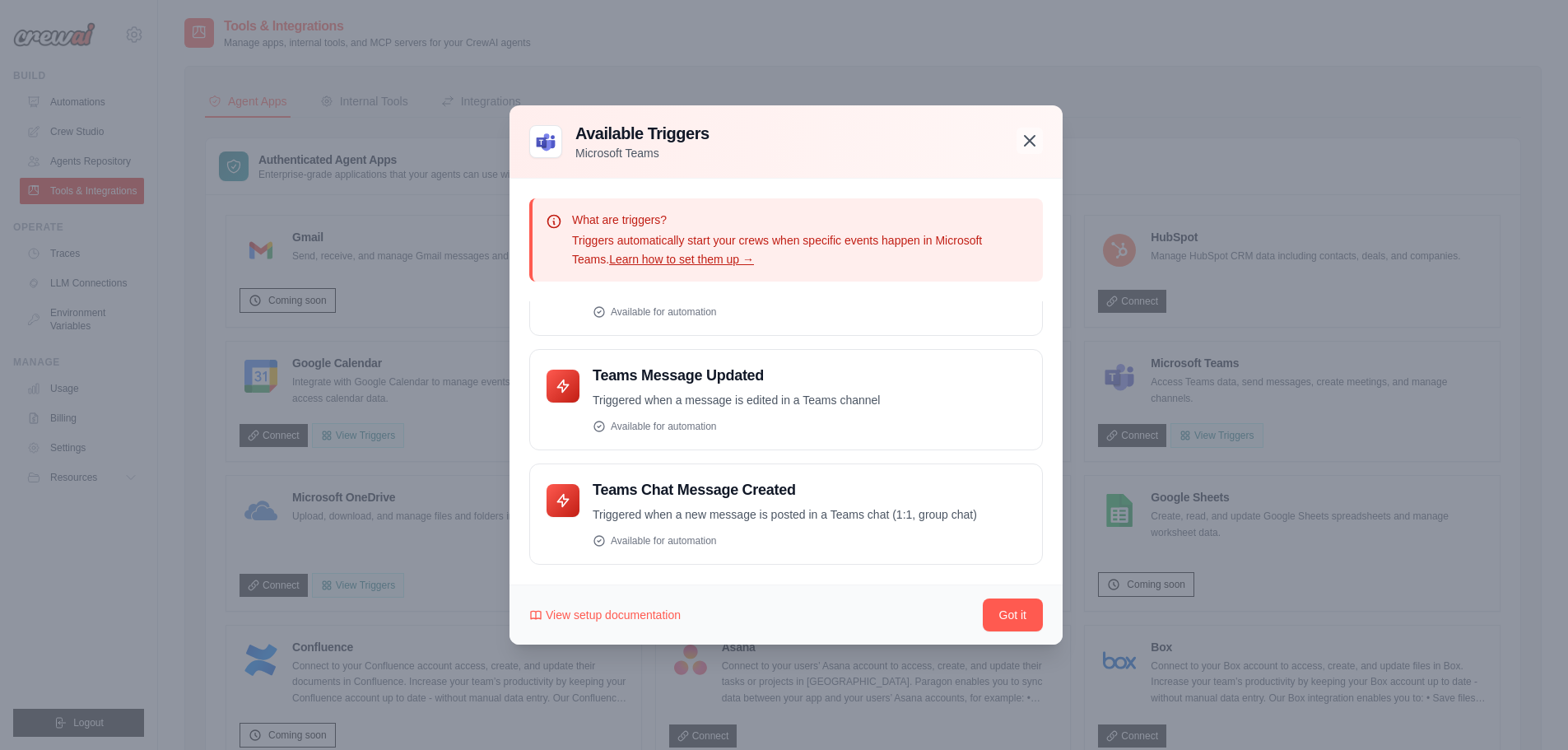
click at [1034, 138] on icon "button" at bounding box center [1029, 141] width 10 height 10
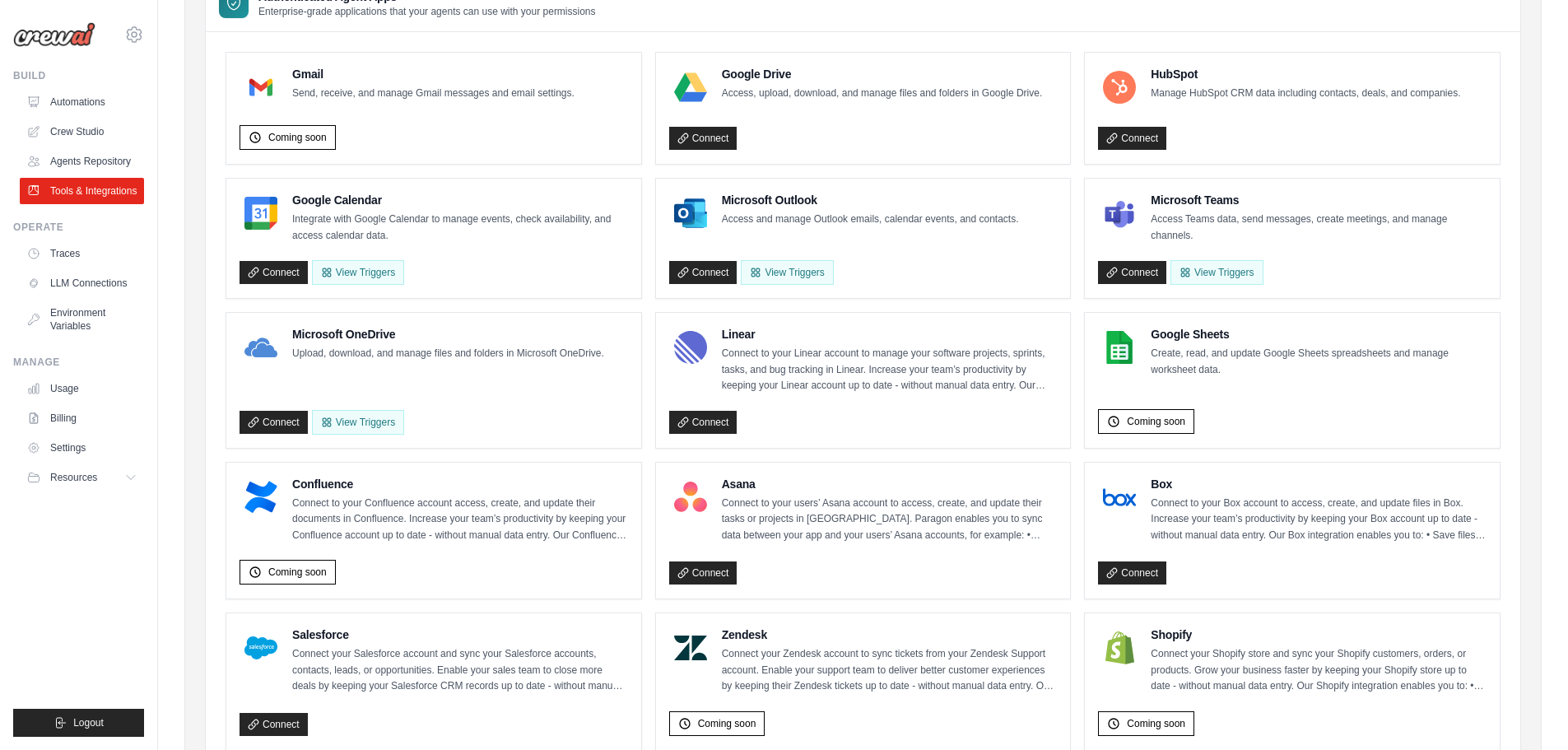
scroll to position [165, 0]
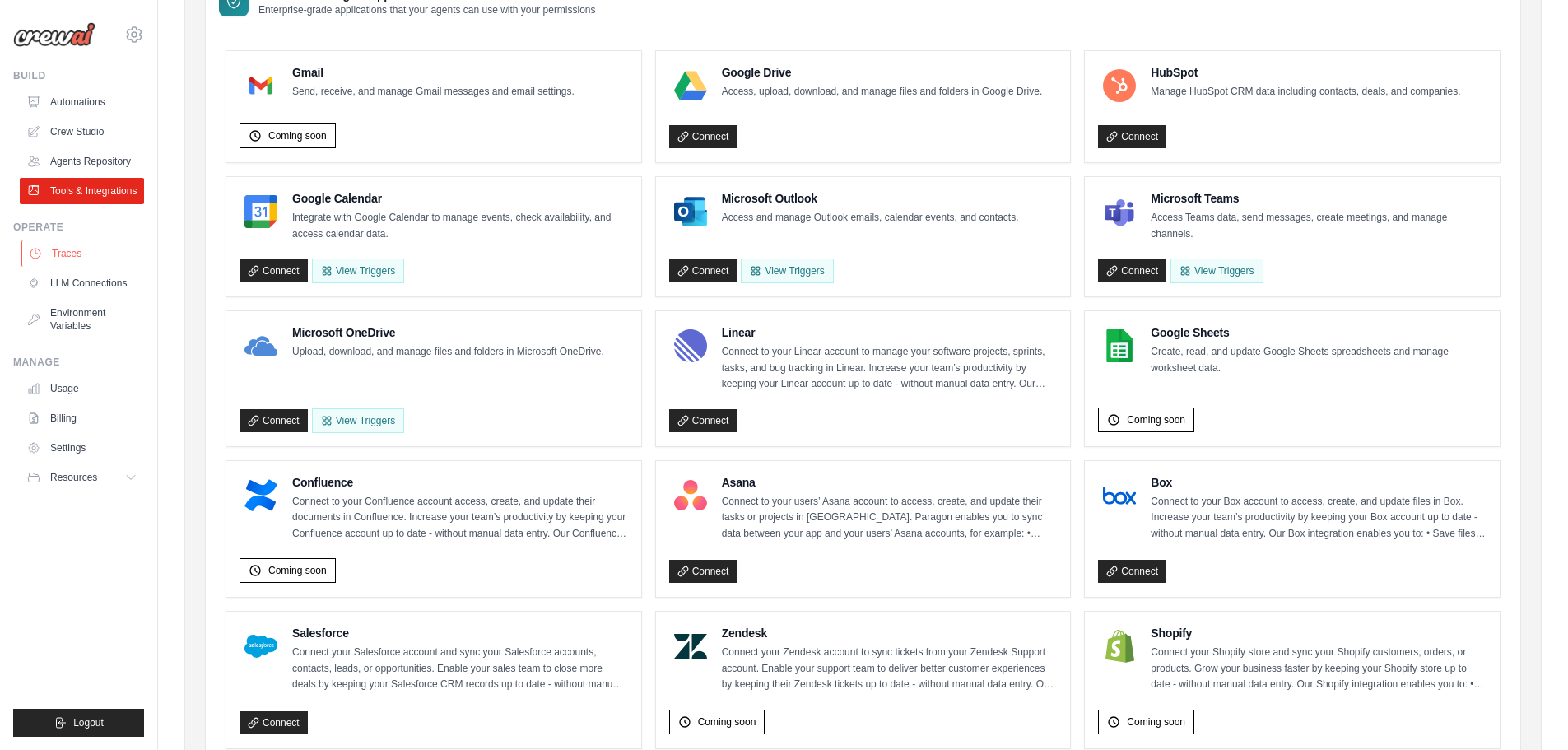
click at [79, 255] on link "Traces" at bounding box center [84, 253] width 125 height 26
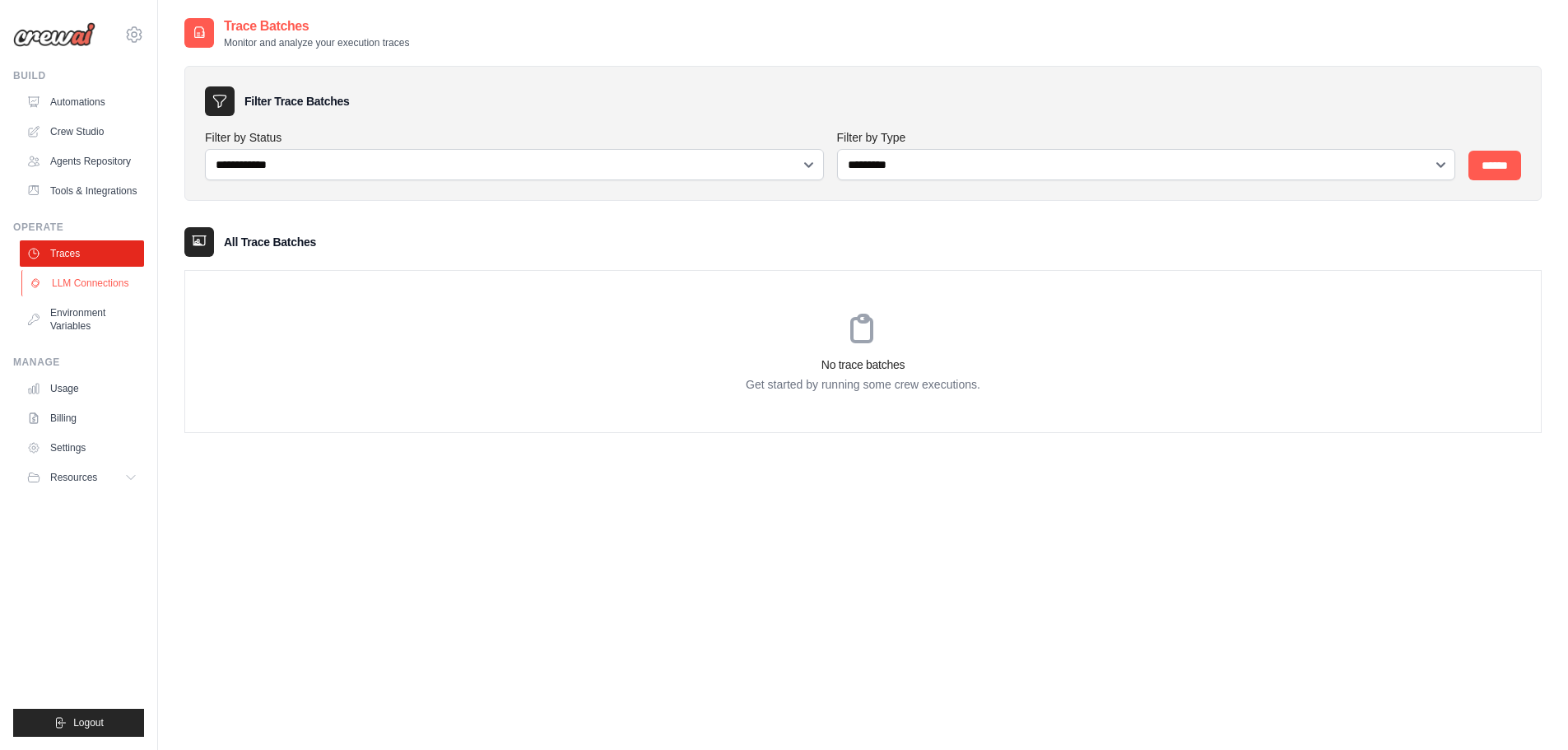
click at [87, 283] on link "LLM Connections" at bounding box center [84, 283] width 125 height 26
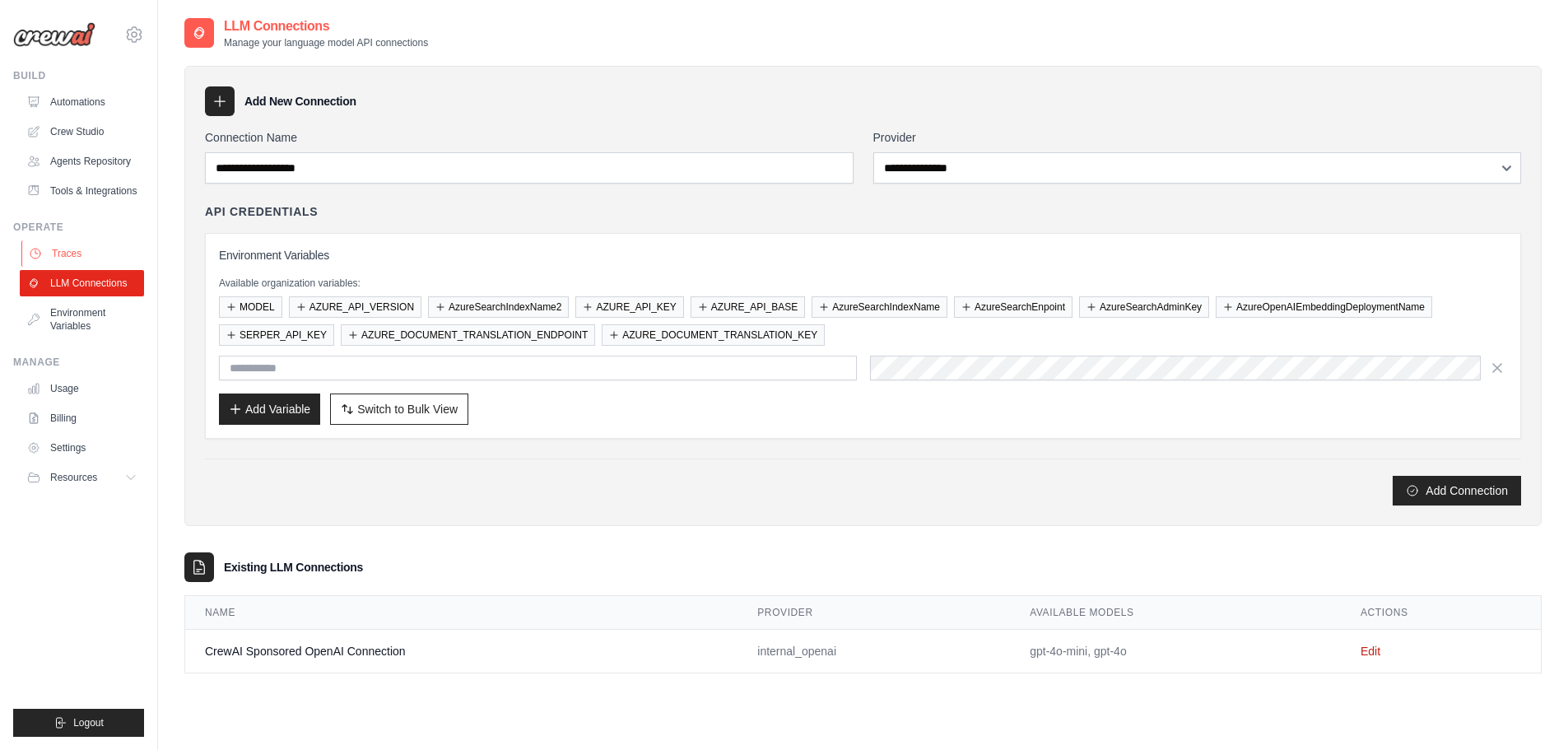
click at [84, 252] on link "Traces" at bounding box center [84, 253] width 125 height 26
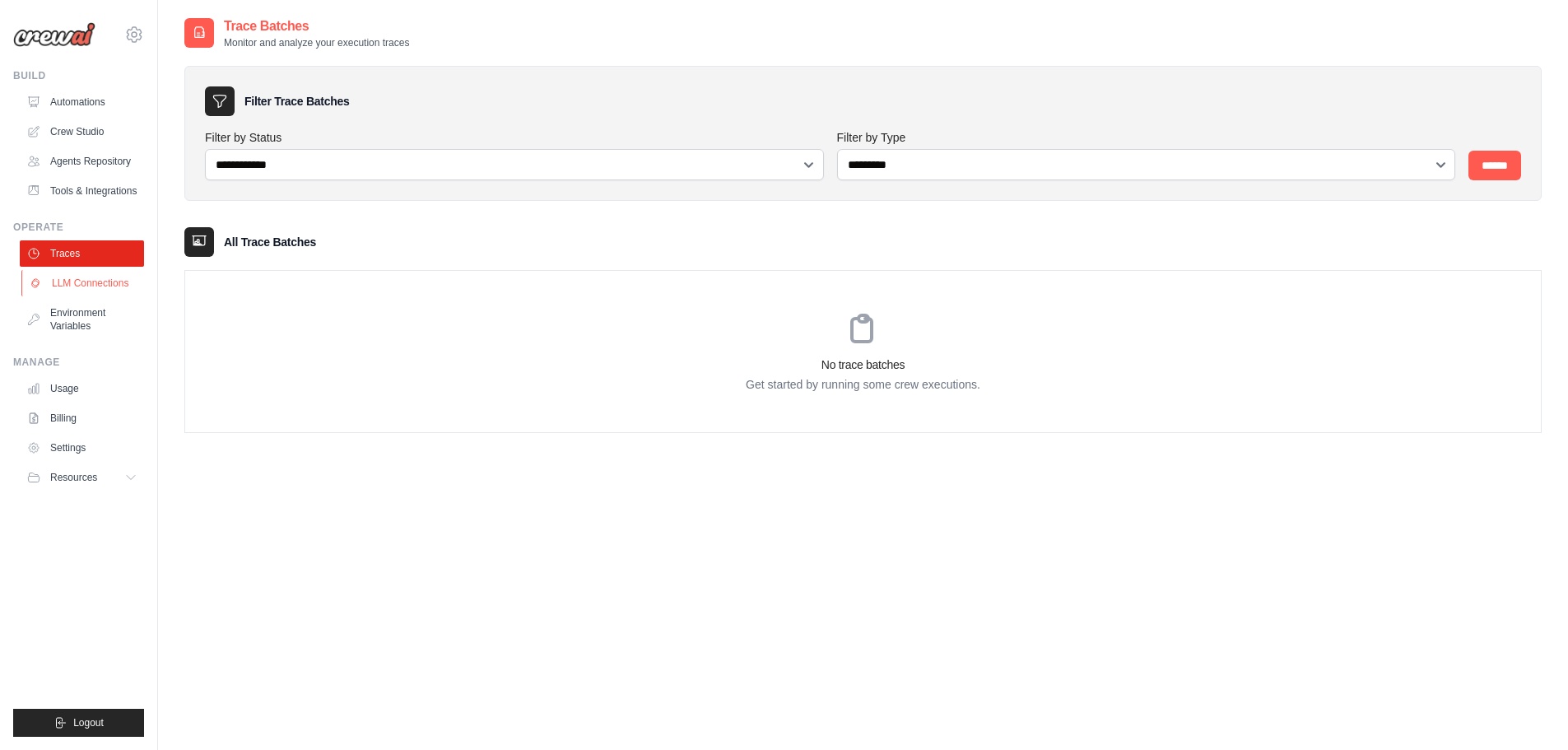
click at [87, 275] on link "LLM Connections" at bounding box center [84, 283] width 125 height 26
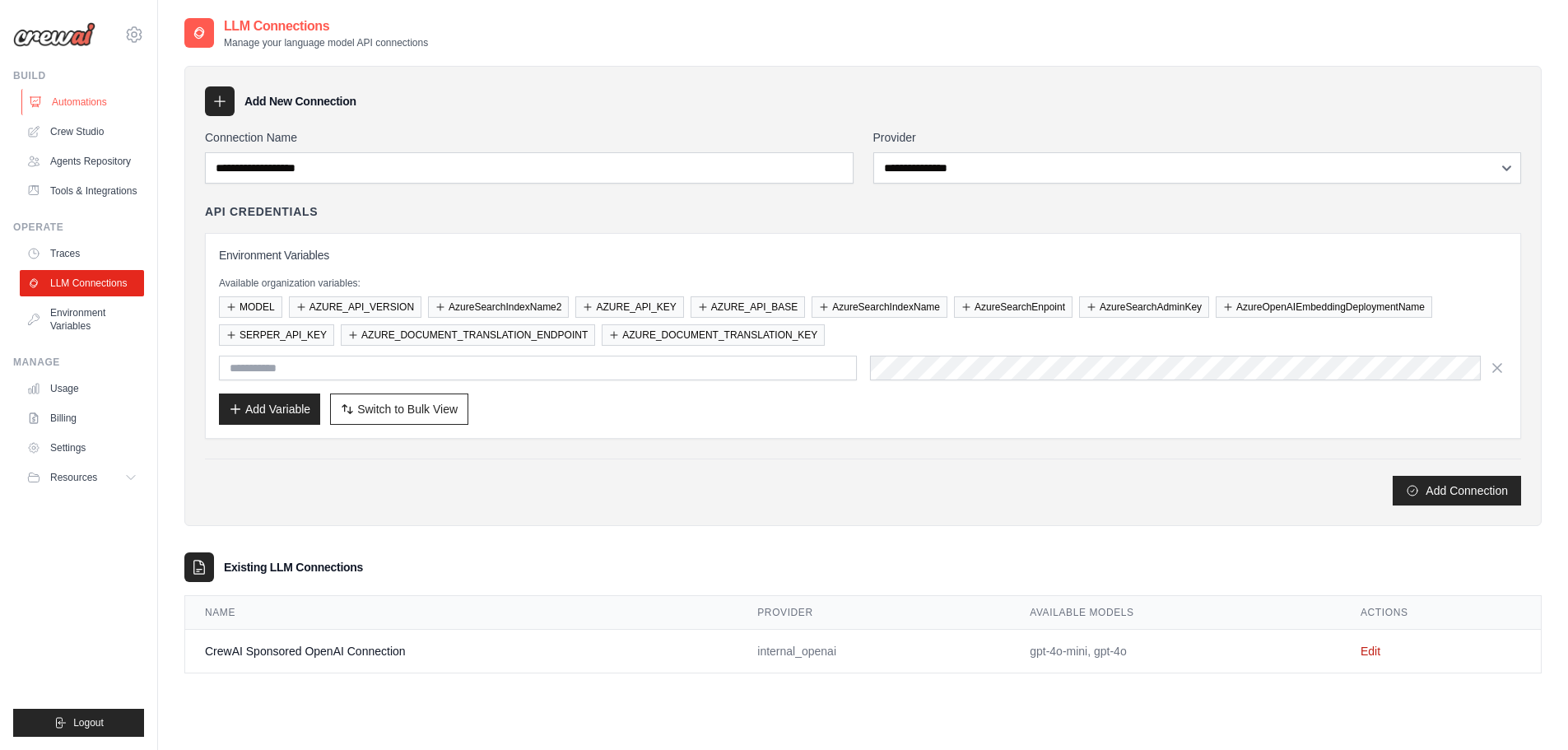
click at [108, 103] on link "Automations" at bounding box center [84, 102] width 125 height 26
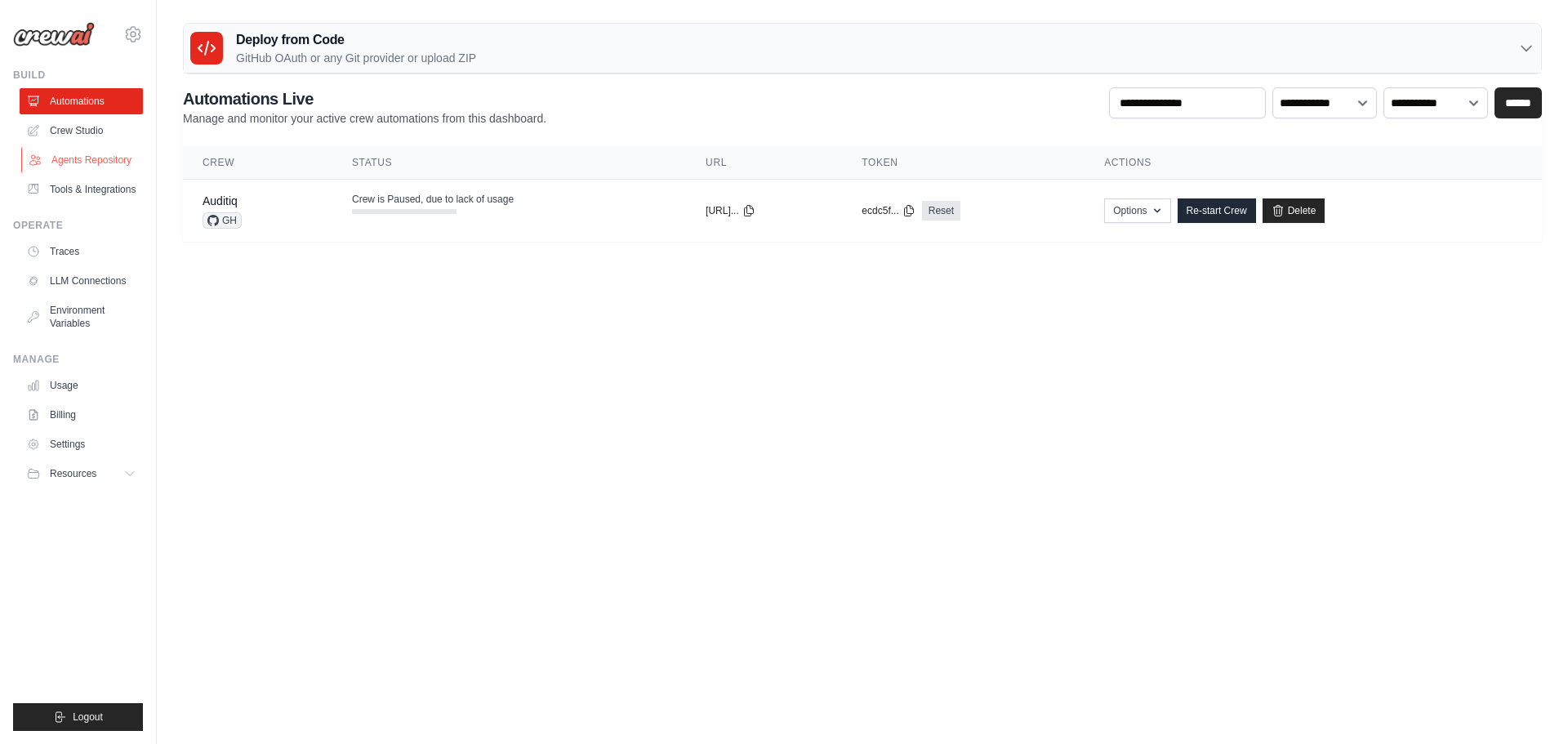
click at [102, 155] on link "Agents Repository" at bounding box center [83, 160] width 124 height 26
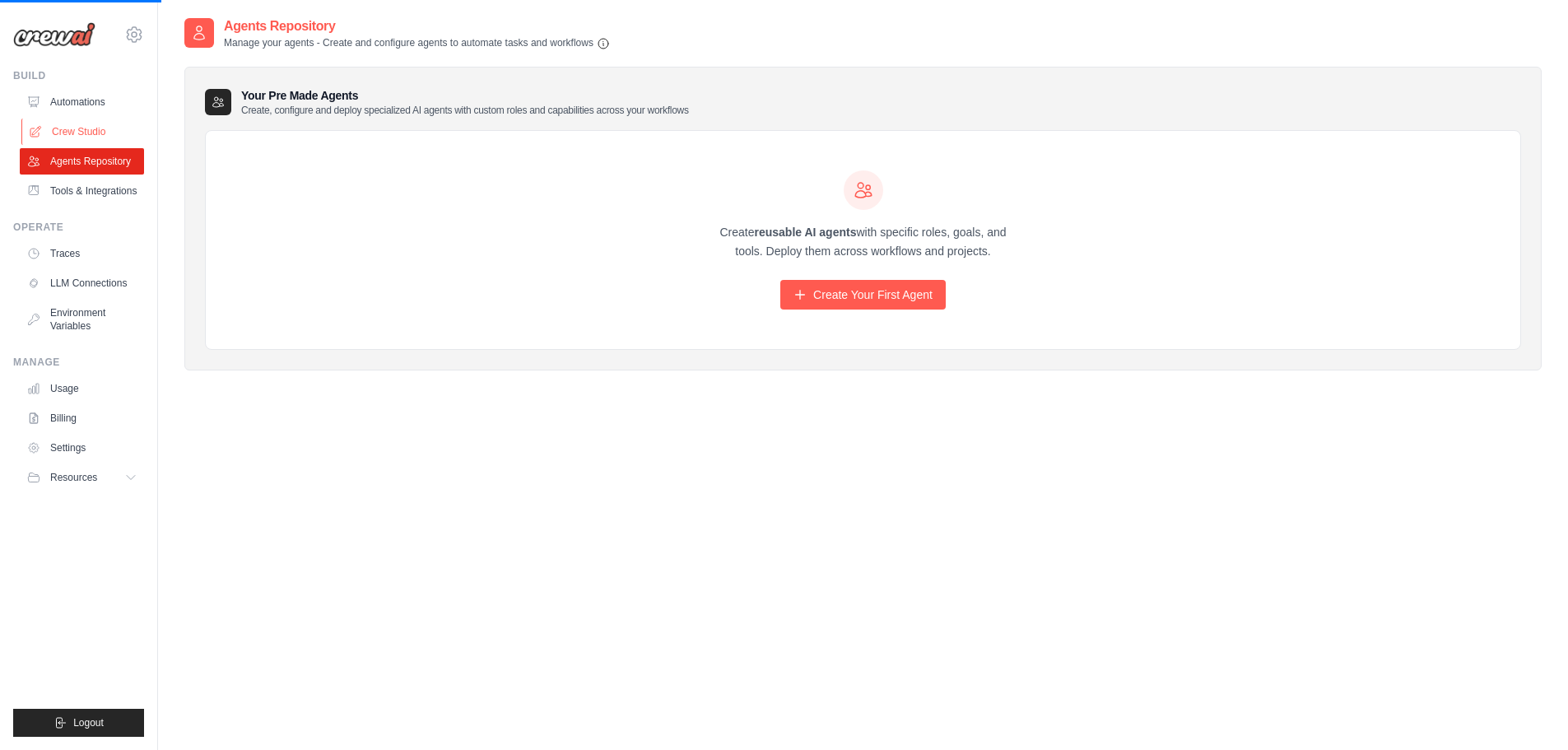
click at [126, 129] on link "Crew Studio" at bounding box center [84, 131] width 125 height 26
click at [111, 104] on link "Automations" at bounding box center [84, 102] width 125 height 26
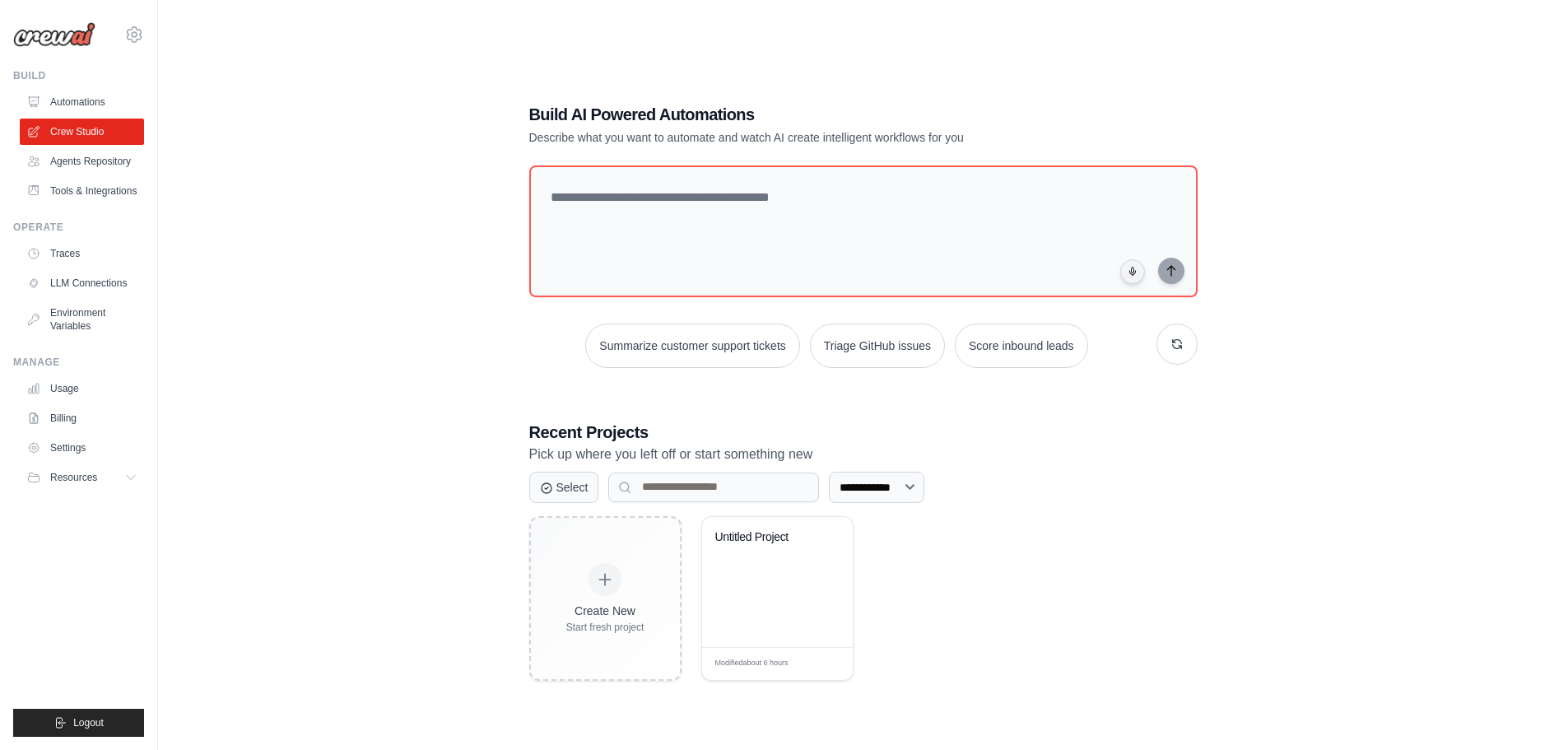
click at [89, 145] on ul "Automations Crew Studio Agents Repository Tools & Integrations" at bounding box center [82, 147] width 125 height 115
click at [91, 158] on link "Agents Repository" at bounding box center [84, 161] width 125 height 26
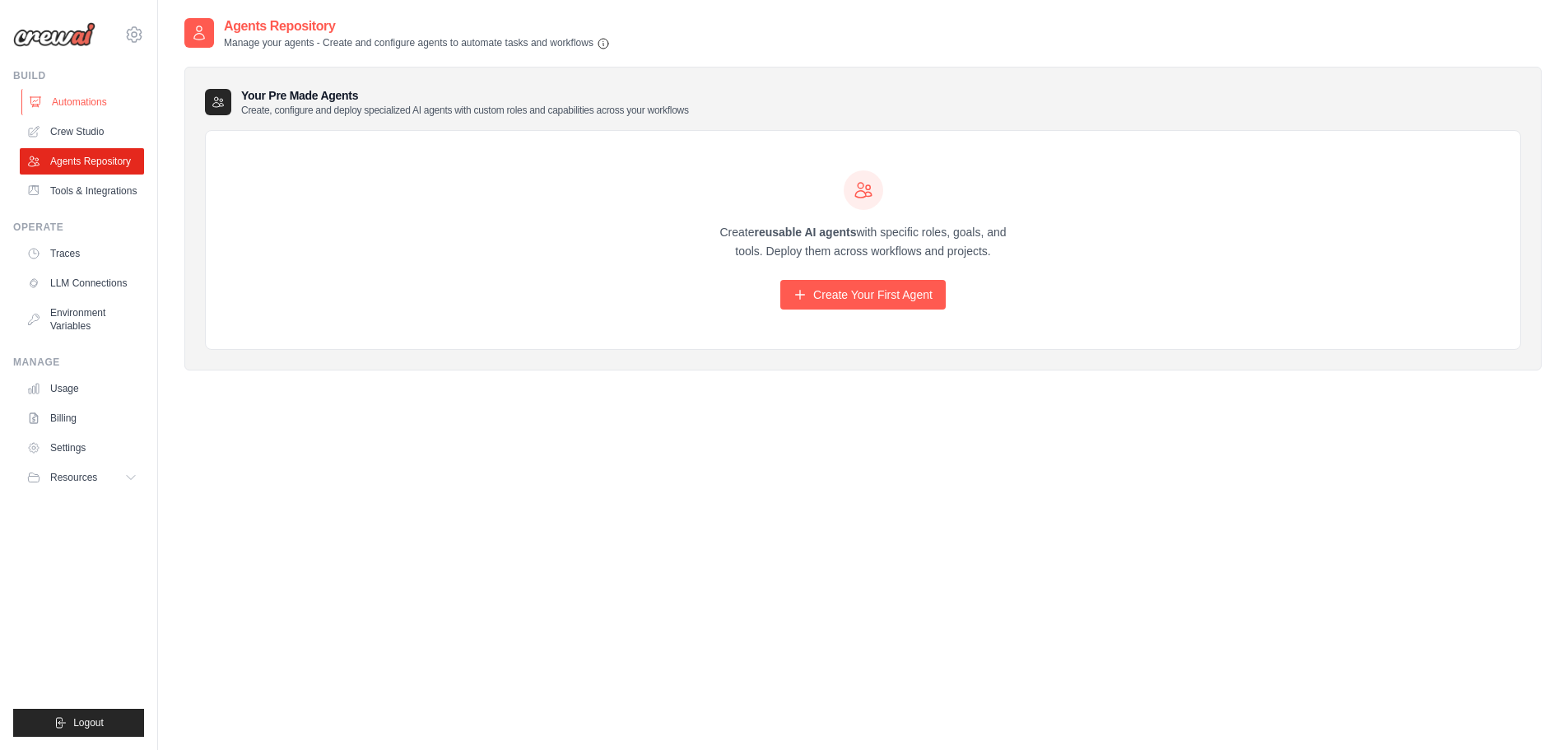
click at [83, 107] on link "Automations" at bounding box center [84, 102] width 125 height 26
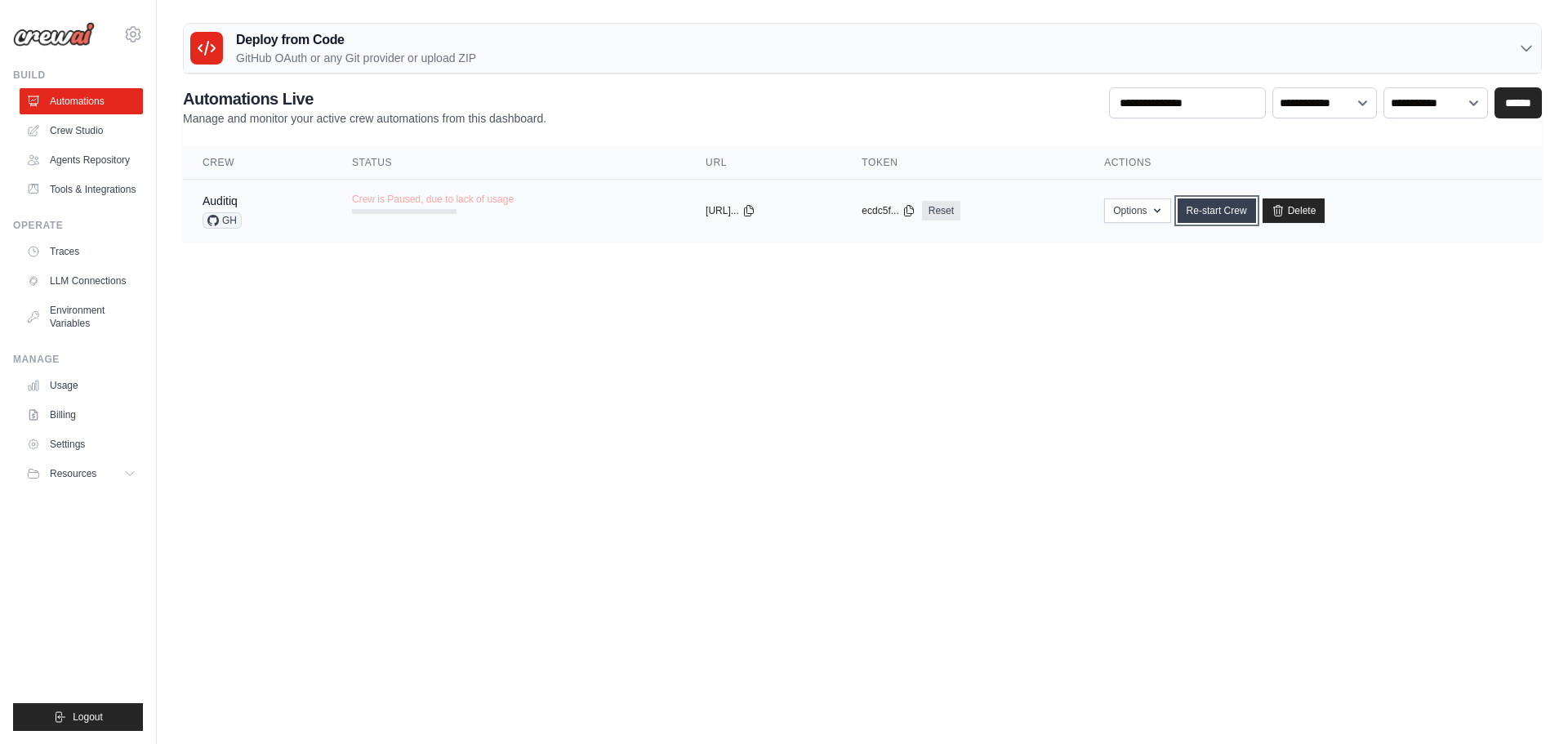
click at [1226, 211] on link "Re-start Crew" at bounding box center [1216, 210] width 78 height 25
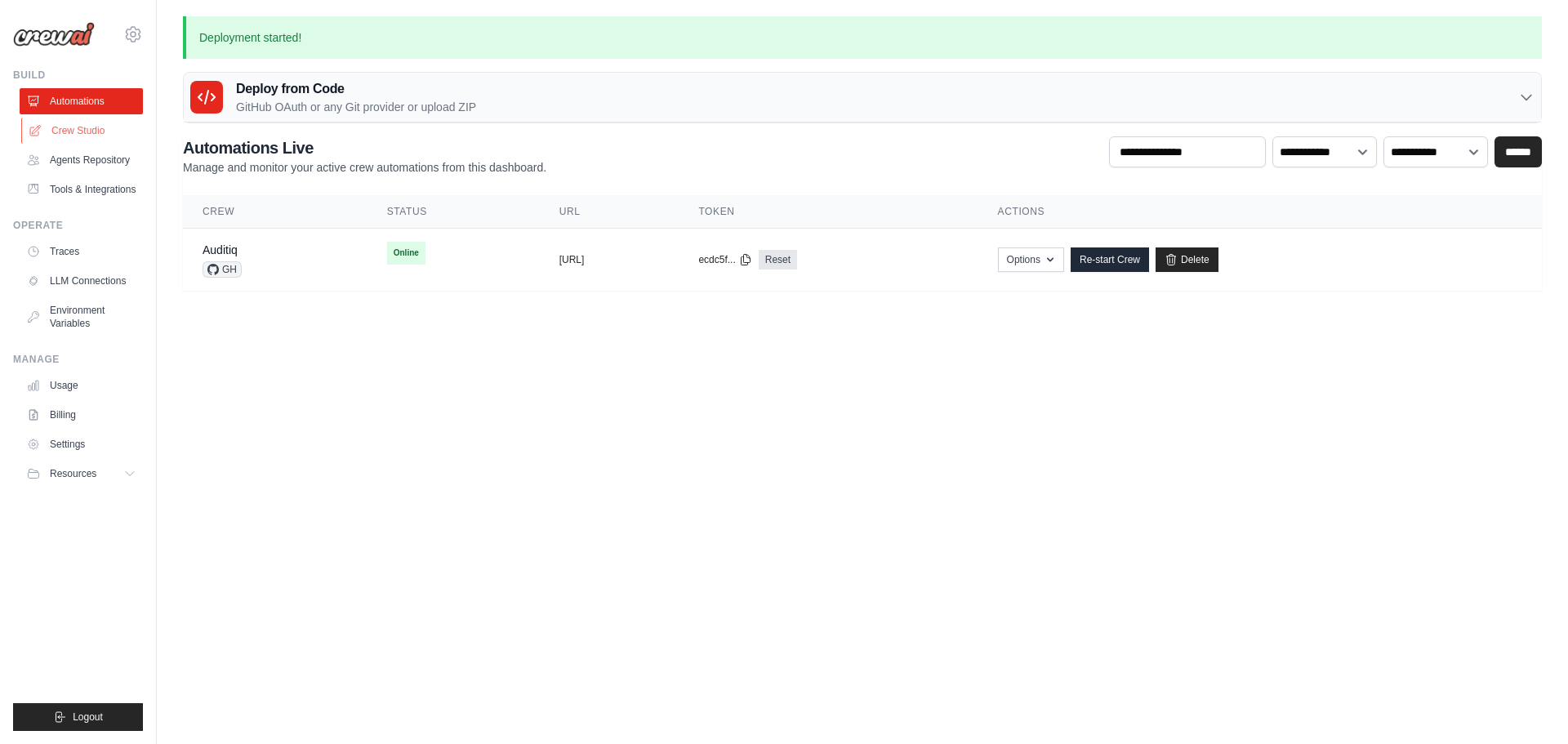
click at [77, 134] on link "Crew Studio" at bounding box center [83, 130] width 124 height 26
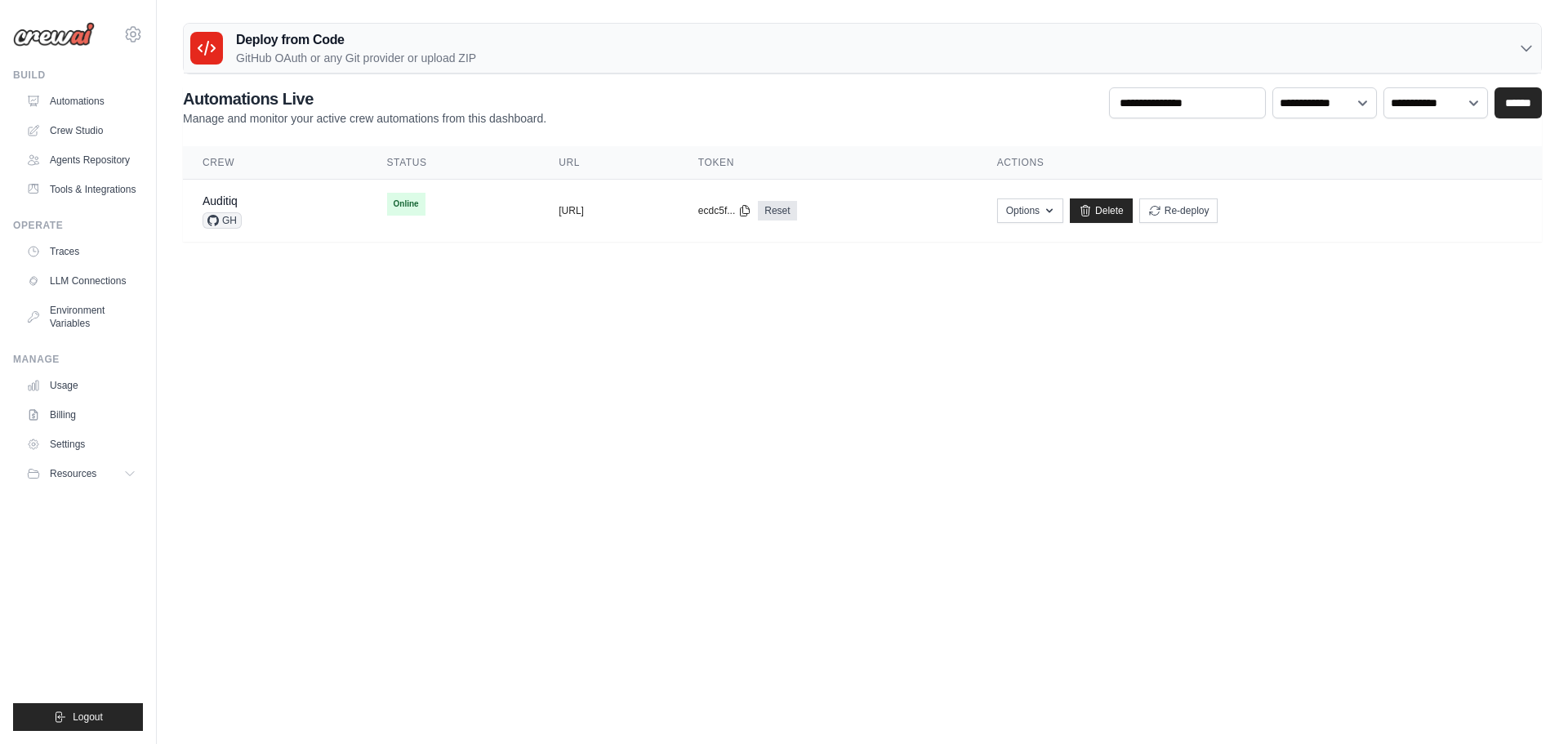
click at [781, 329] on body "armand.ogayon@gmail.com Settings Build Automations" at bounding box center [784, 372] width 1568 height 744
click at [82, 407] on link "Billing" at bounding box center [83, 414] width 124 height 26
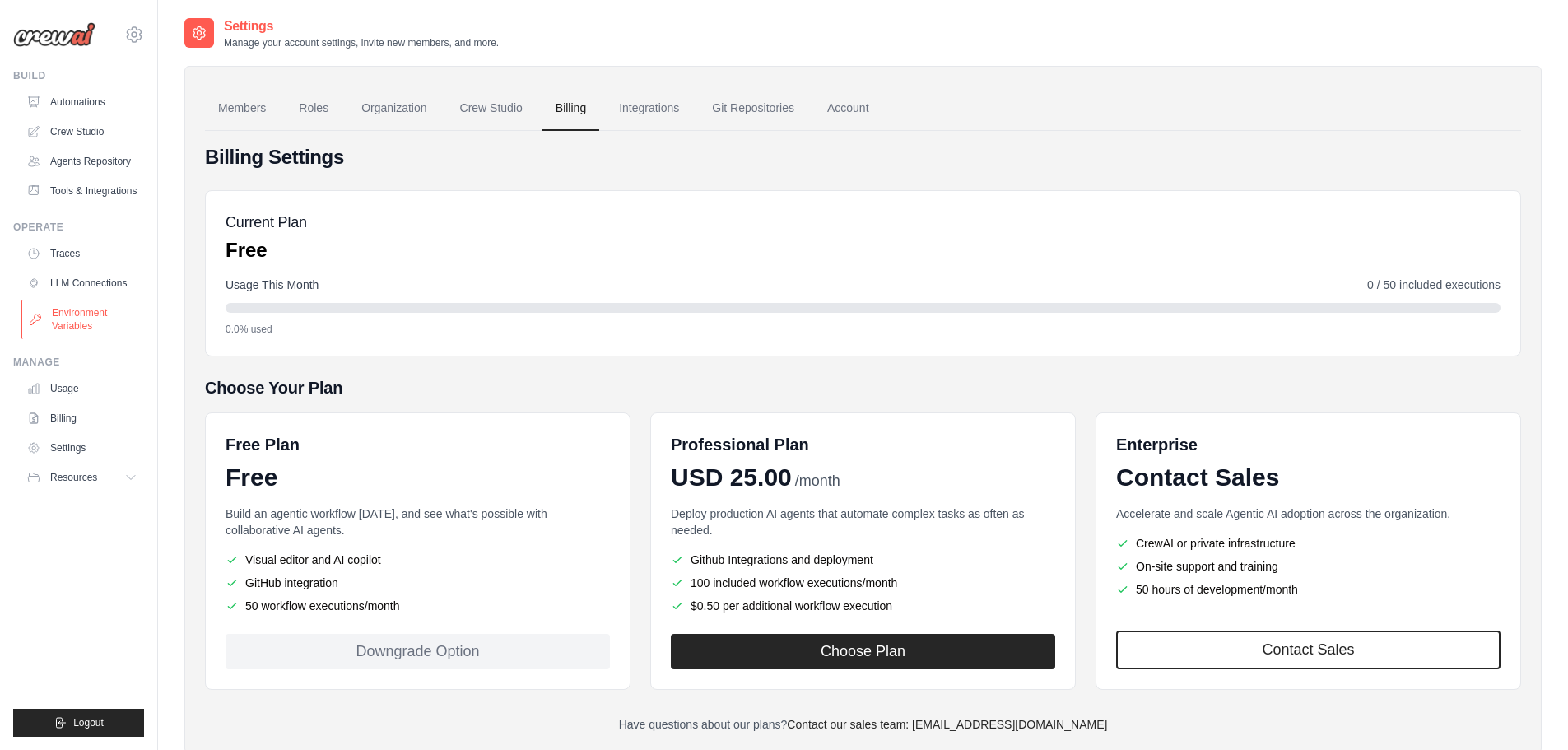
click at [92, 317] on link "Environment Variables" at bounding box center [84, 319] width 125 height 39
click at [91, 124] on link "Crew Studio" at bounding box center [84, 131] width 125 height 26
click at [93, 111] on link "Automations" at bounding box center [84, 102] width 125 height 26
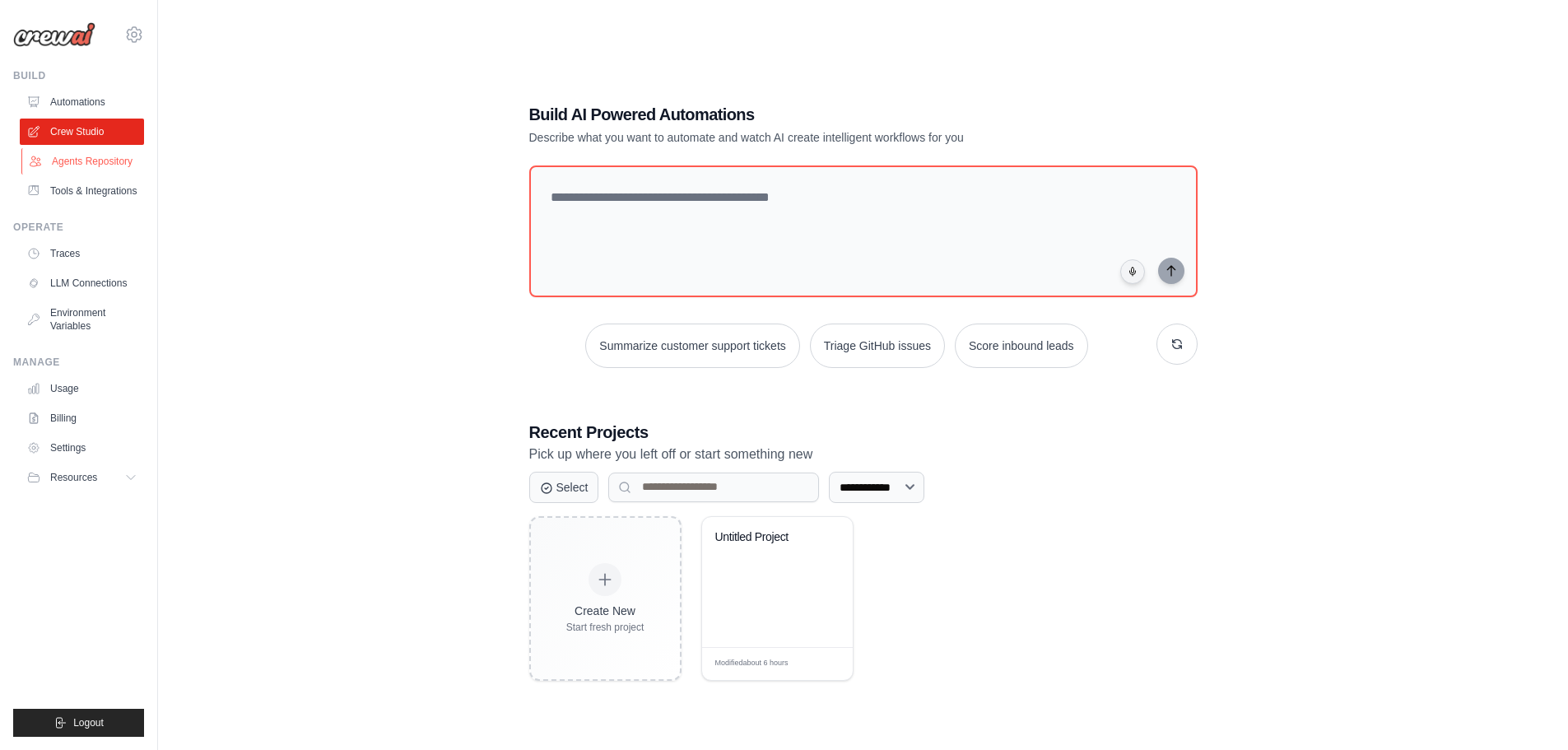
click at [75, 168] on link "Agents Repository" at bounding box center [84, 161] width 125 height 26
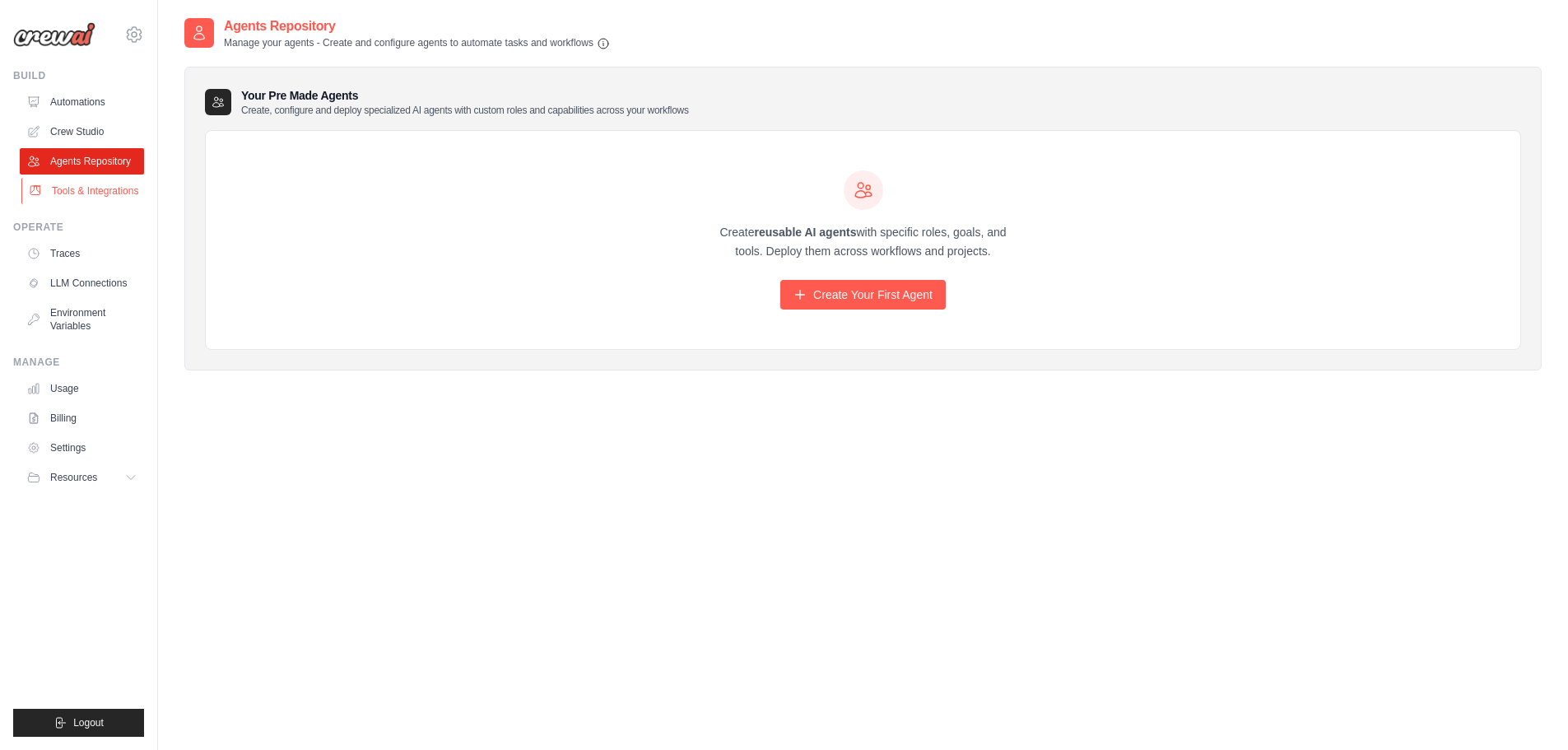
click at [84, 195] on link "Tools & Integrations" at bounding box center [84, 191] width 125 height 26
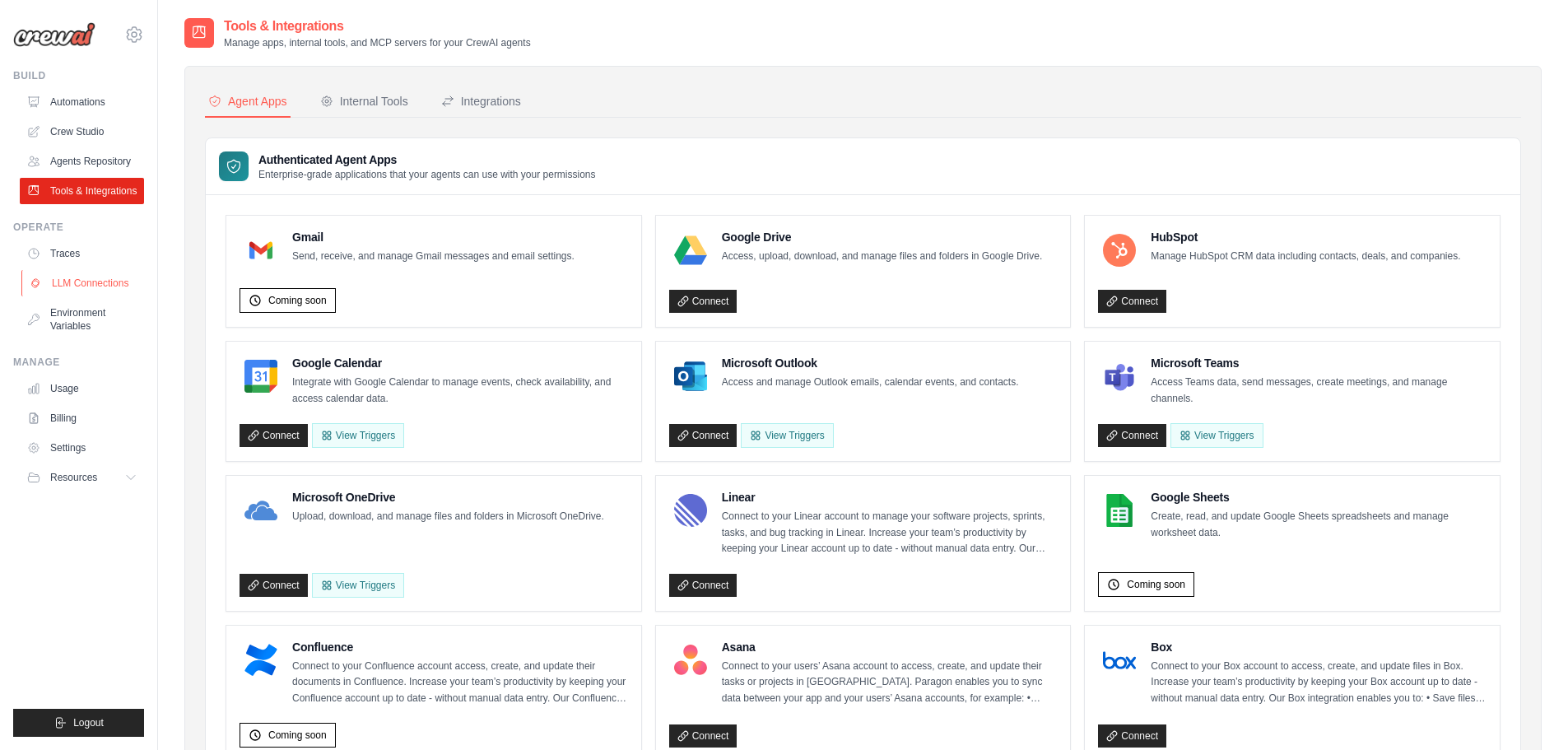
click at [92, 287] on link "LLM Connections" at bounding box center [84, 283] width 125 height 26
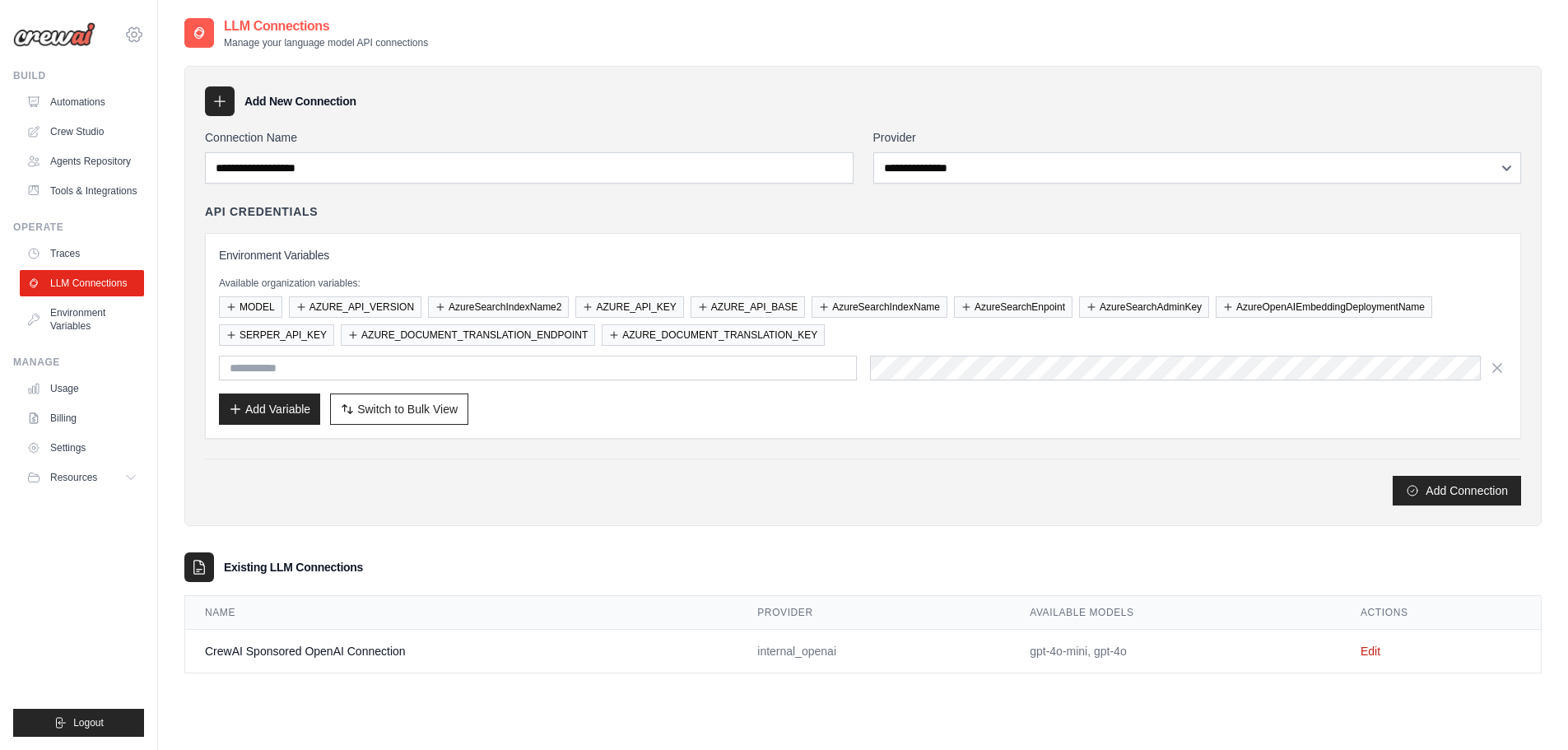
click at [139, 34] on icon at bounding box center [134, 34] width 20 height 20
click at [165, 96] on span "Settings" at bounding box center [204, 102] width 130 height 17
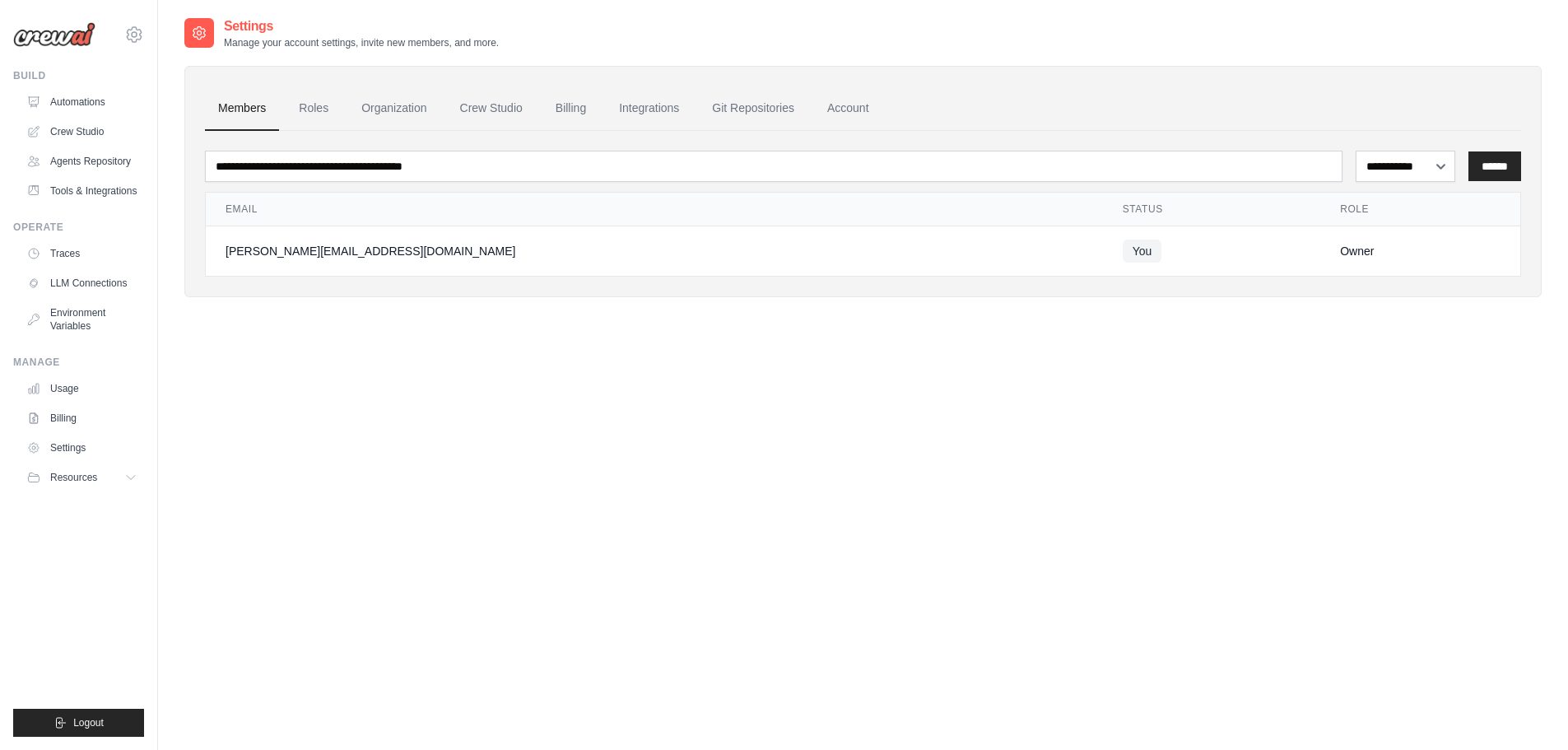
click at [370, 346] on div "**********" at bounding box center [863, 392] width 1357 height 750
click at [491, 109] on link "Crew Studio" at bounding box center [491, 109] width 89 height 45
click at [315, 103] on link "Roles" at bounding box center [314, 109] width 56 height 45
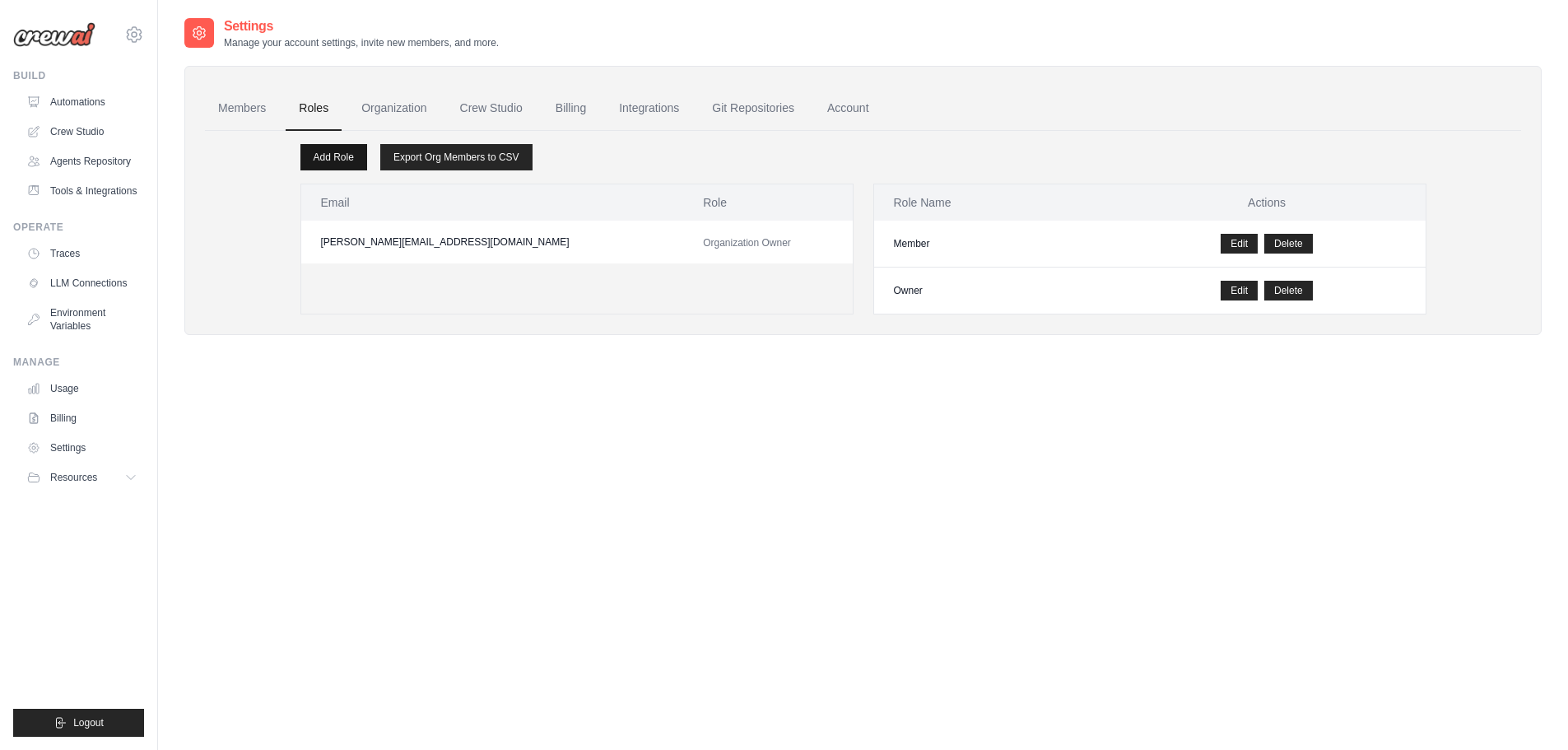
click at [342, 157] on link "Add Role" at bounding box center [334, 157] width 67 height 26
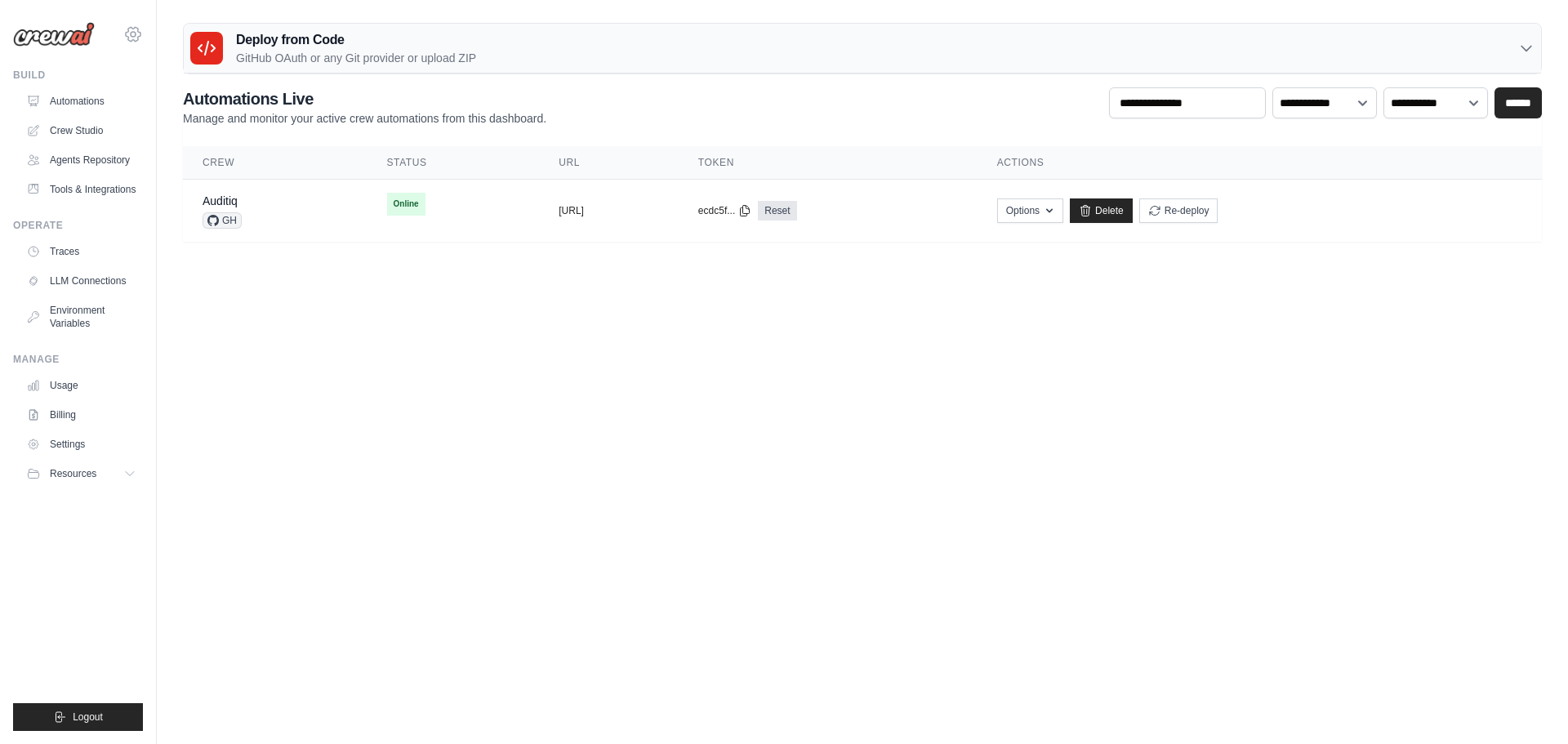
click at [127, 34] on icon at bounding box center [133, 34] width 19 height 19
click at [187, 102] on span "Settings" at bounding box center [204, 102] width 129 height 17
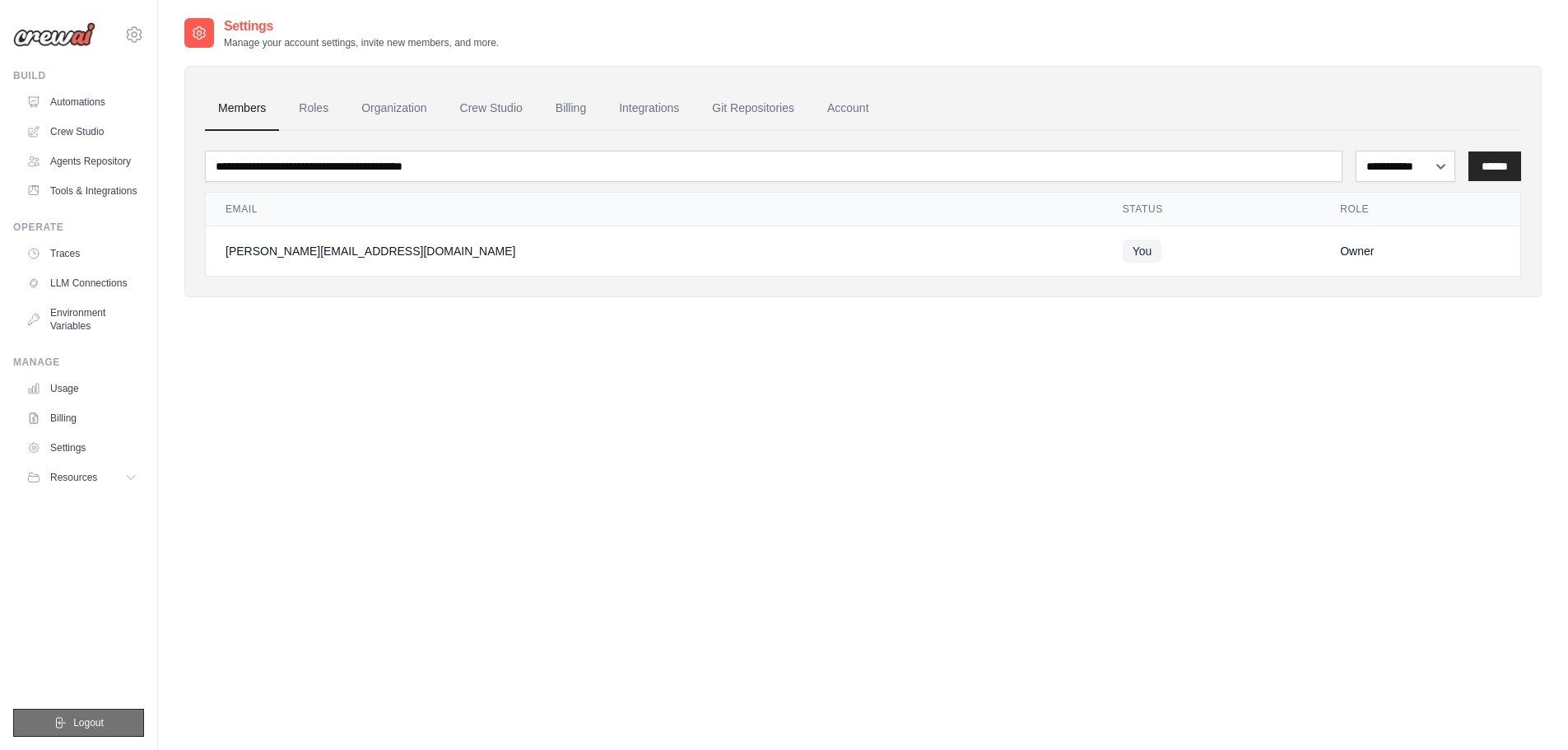
click at [69, 717] on button "Logout" at bounding box center [78, 723] width 131 height 28
